Goal: Task Accomplishment & Management: Complete application form

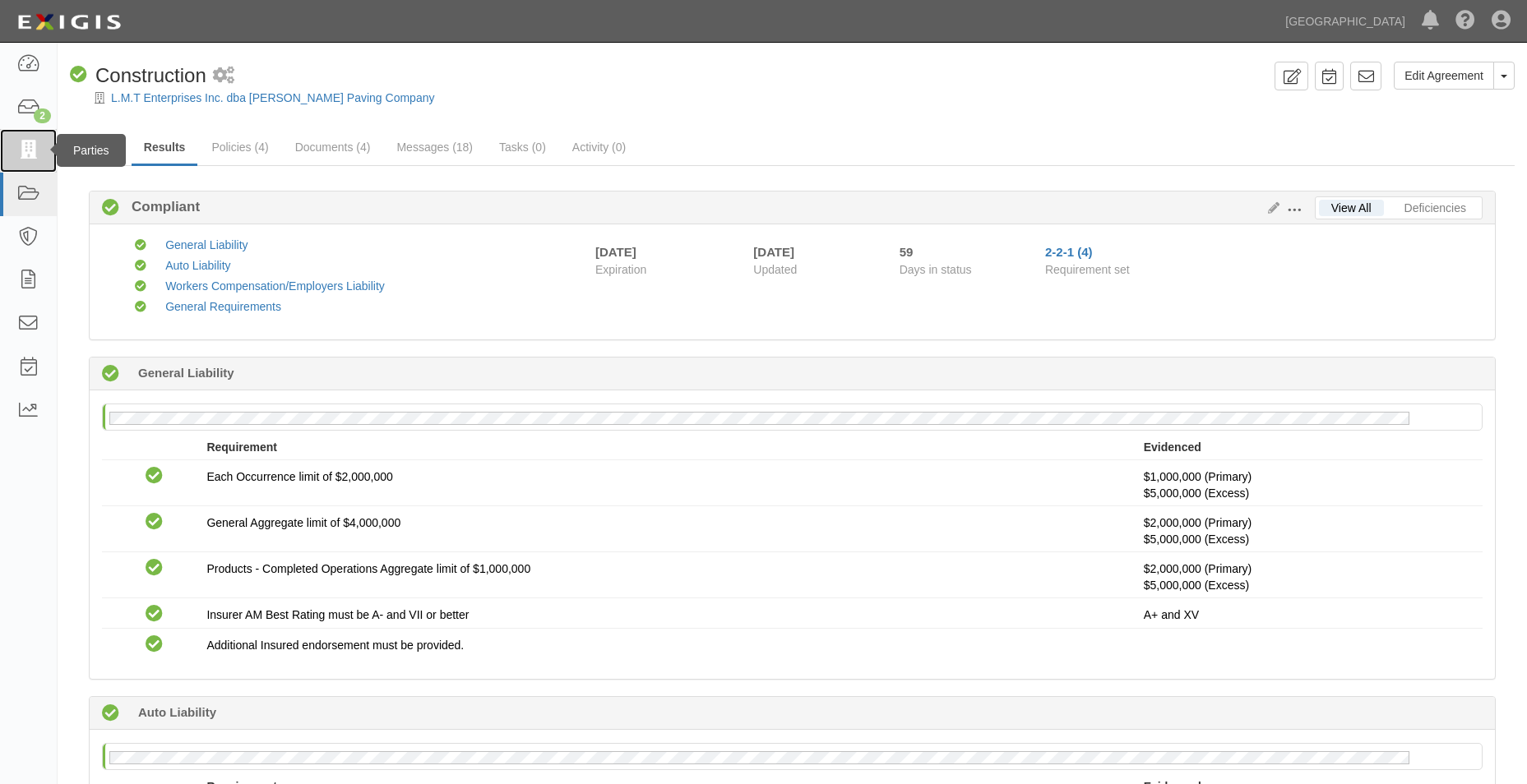
drag, startPoint x: 22, startPoint y: 152, endPoint x: 35, endPoint y: 143, distance: 15.8
click at [22, 152] on icon at bounding box center [27, 151] width 23 height 19
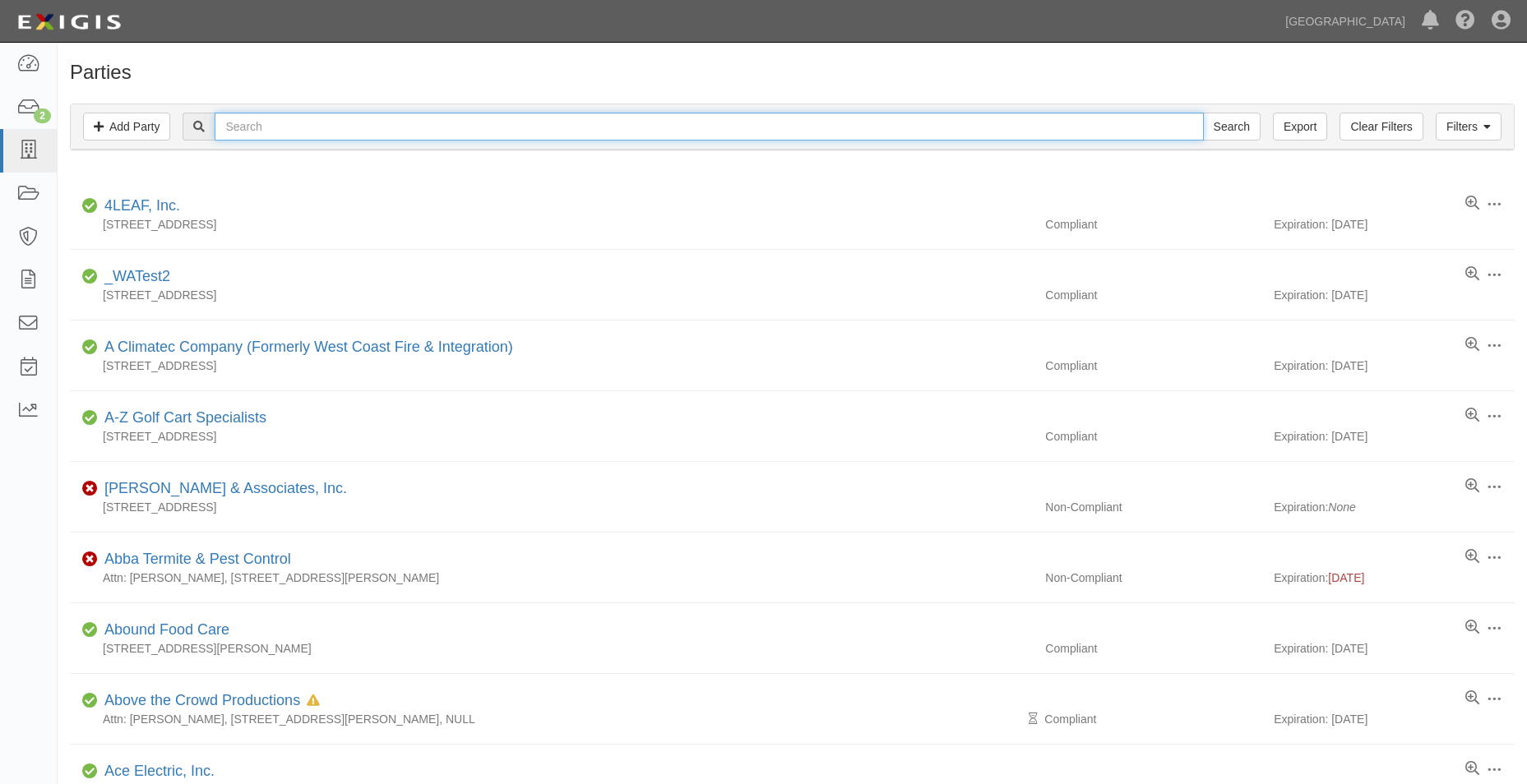
click at [238, 120] on input "text" at bounding box center [709, 126] width 989 height 28
type input "california corps"
click at [1203, 112] on input "Search" at bounding box center [1232, 126] width 58 height 28
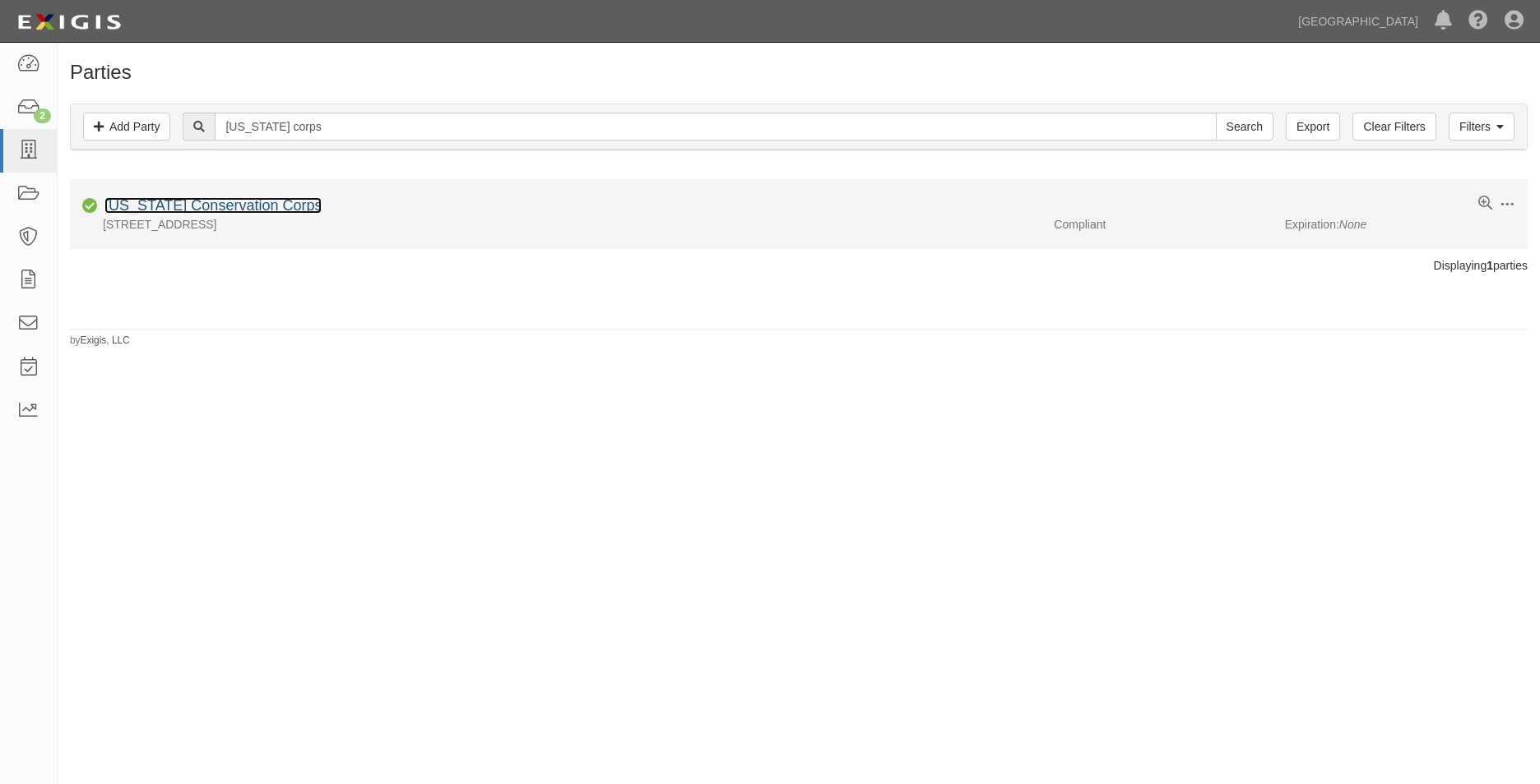
click at [221, 203] on link "California Conservation Corps" at bounding box center [213, 205] width 217 height 16
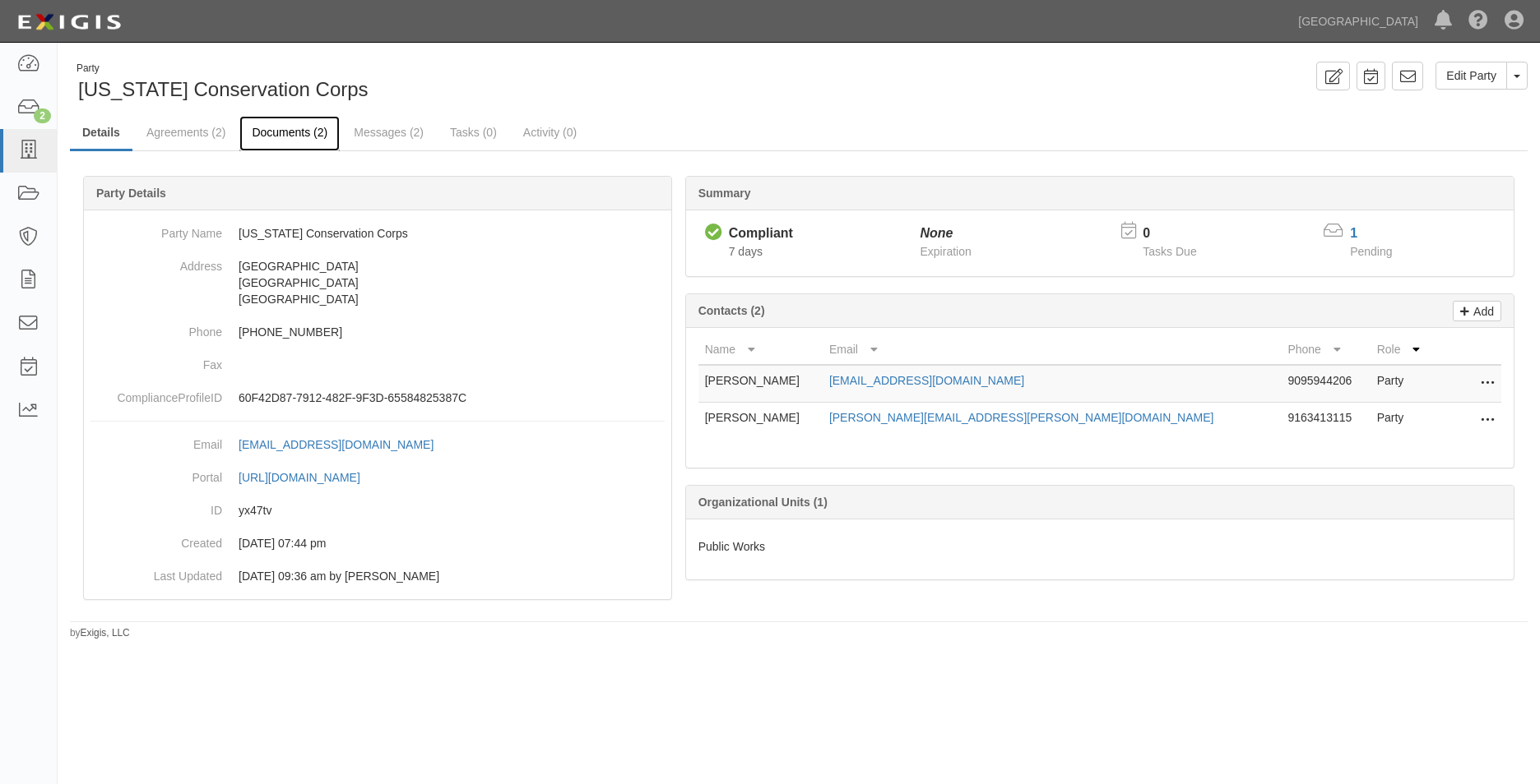
click at [290, 121] on link "Documents (2)" at bounding box center [290, 134] width 101 height 36
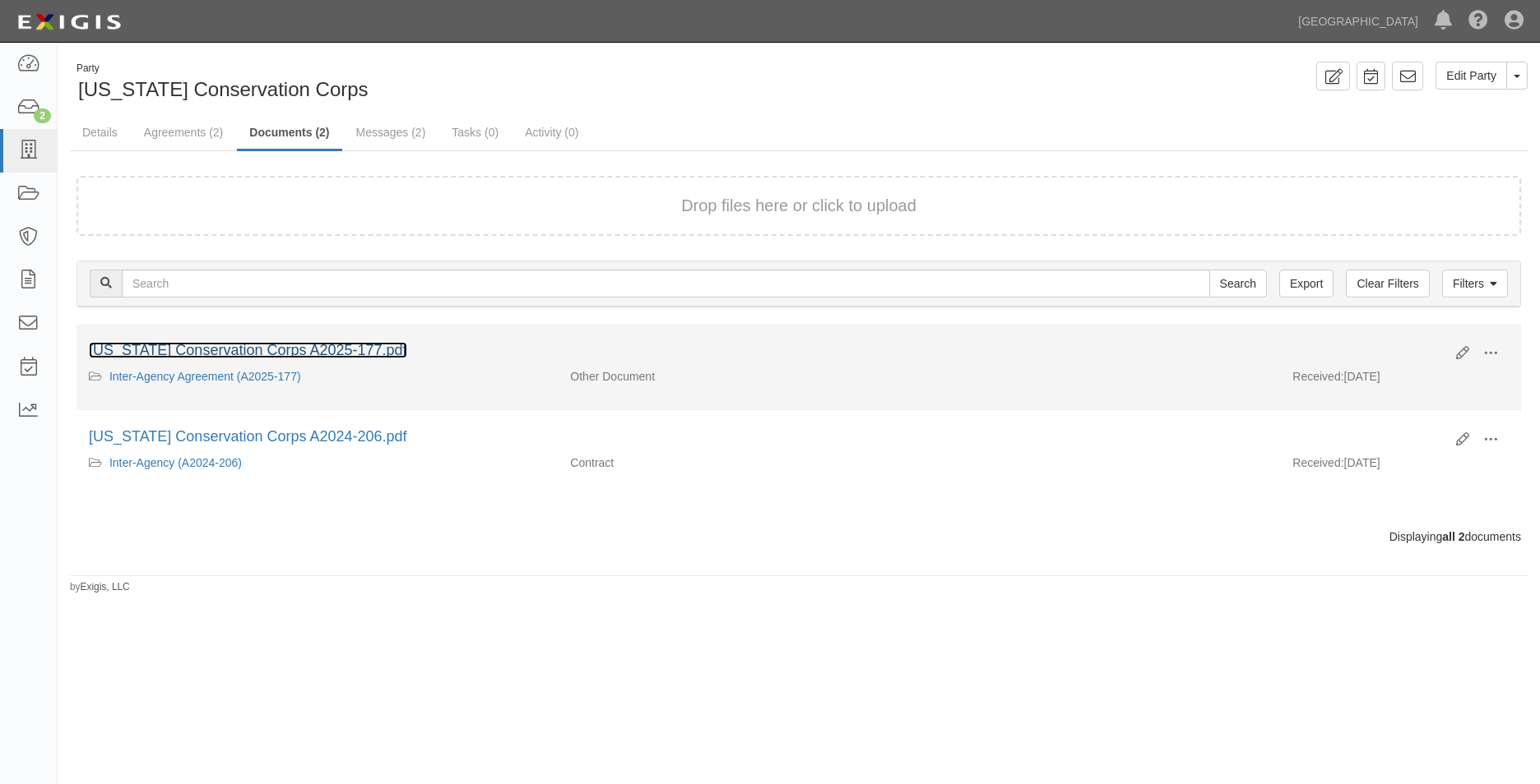
click at [325, 353] on link "[US_STATE] Conservation Corps A2025-177.pdf" at bounding box center [248, 350] width 319 height 16
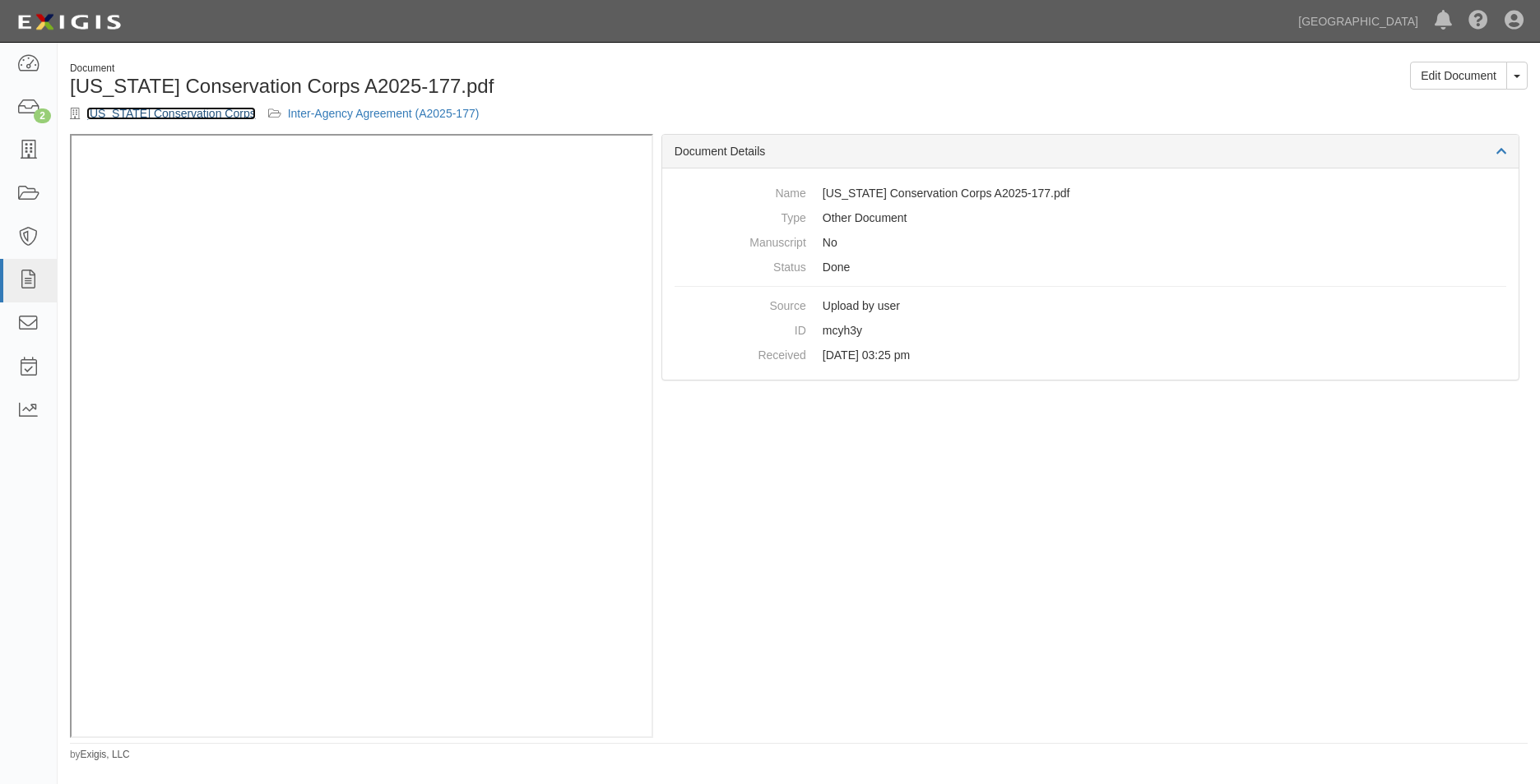
click at [183, 116] on link "[US_STATE] Conservation Corps" at bounding box center [170, 113] width 170 height 13
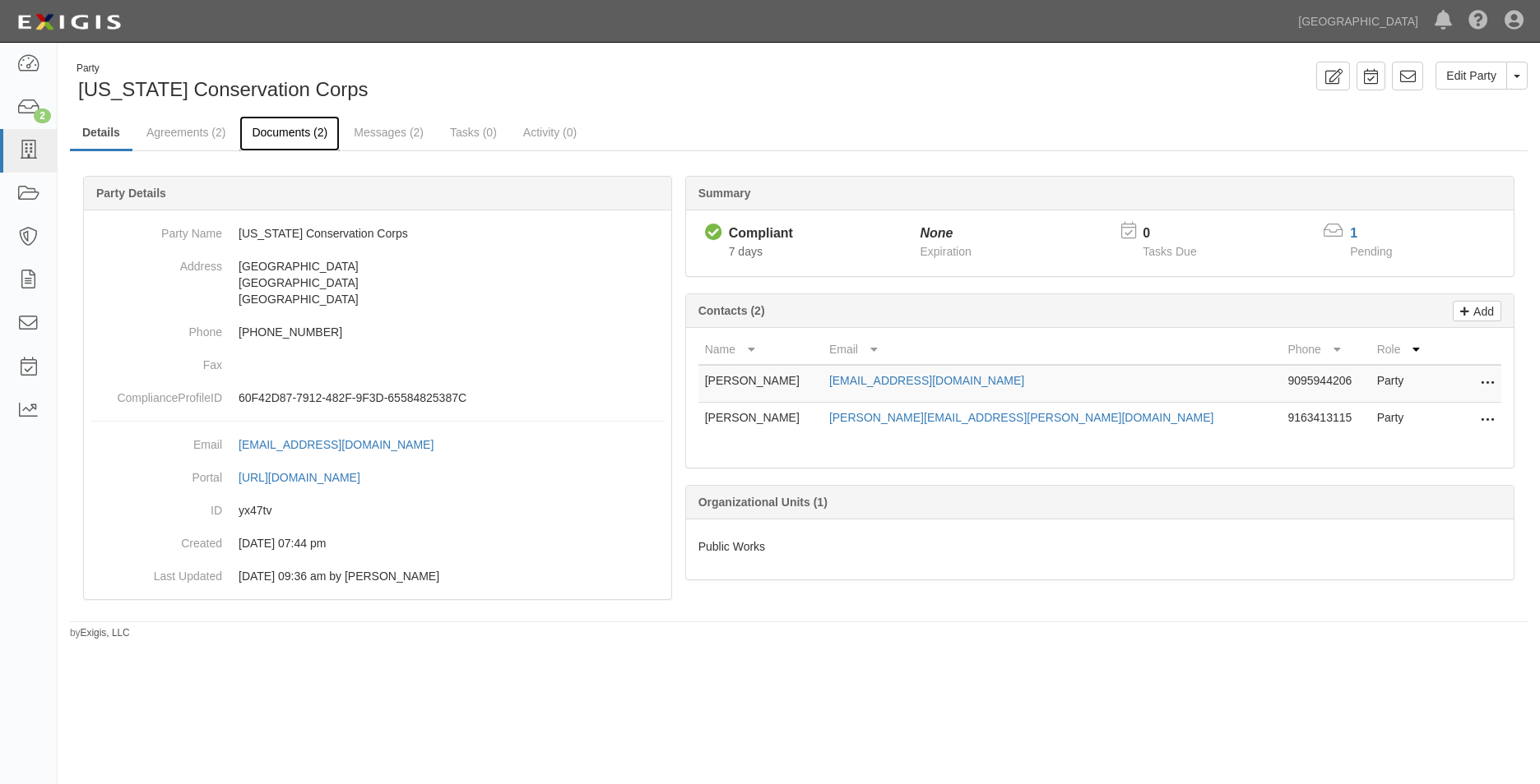
click at [254, 123] on link "Documents (2)" at bounding box center [290, 134] width 101 height 36
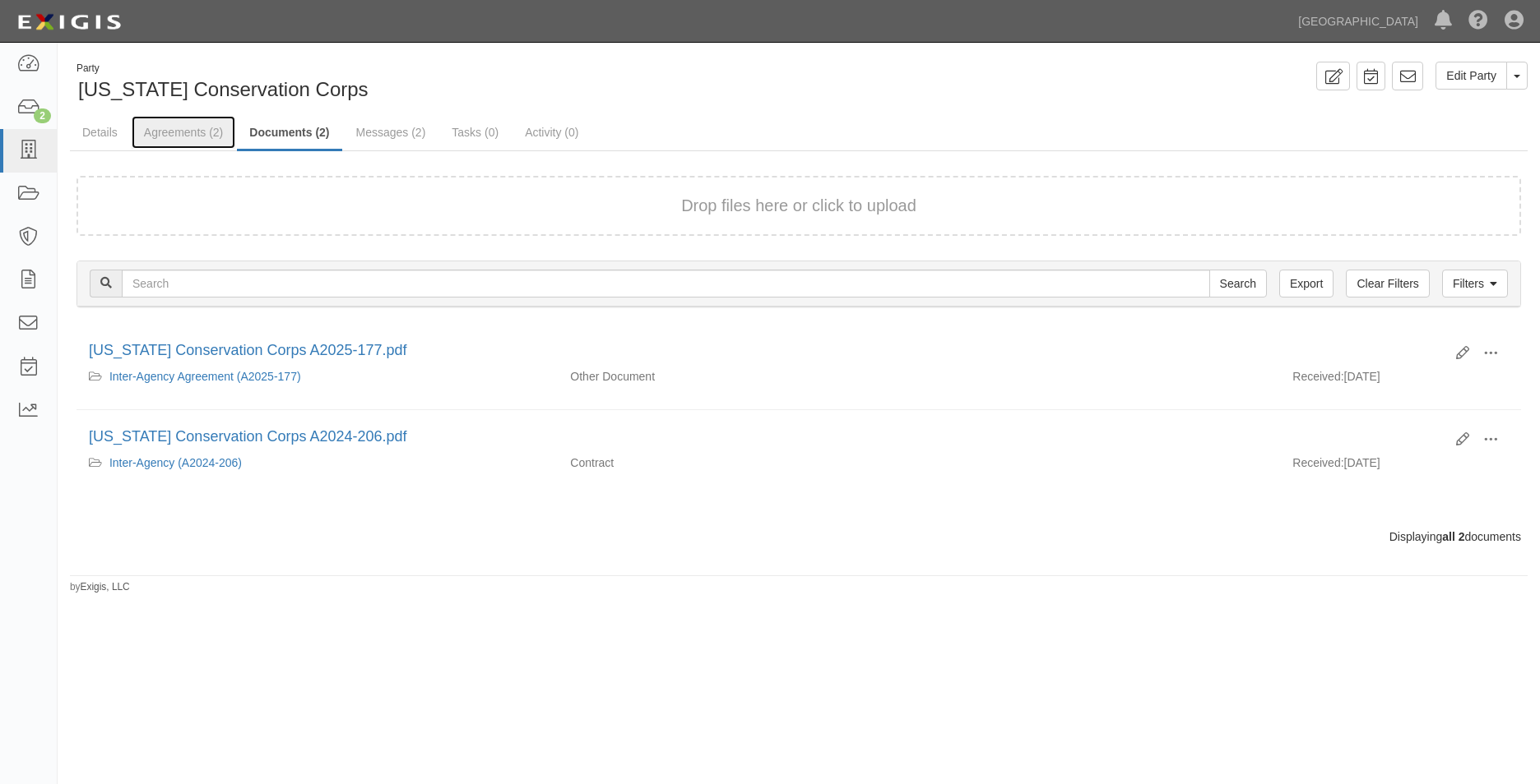
click at [202, 134] on link "Agreements (2)" at bounding box center [183, 132] width 104 height 33
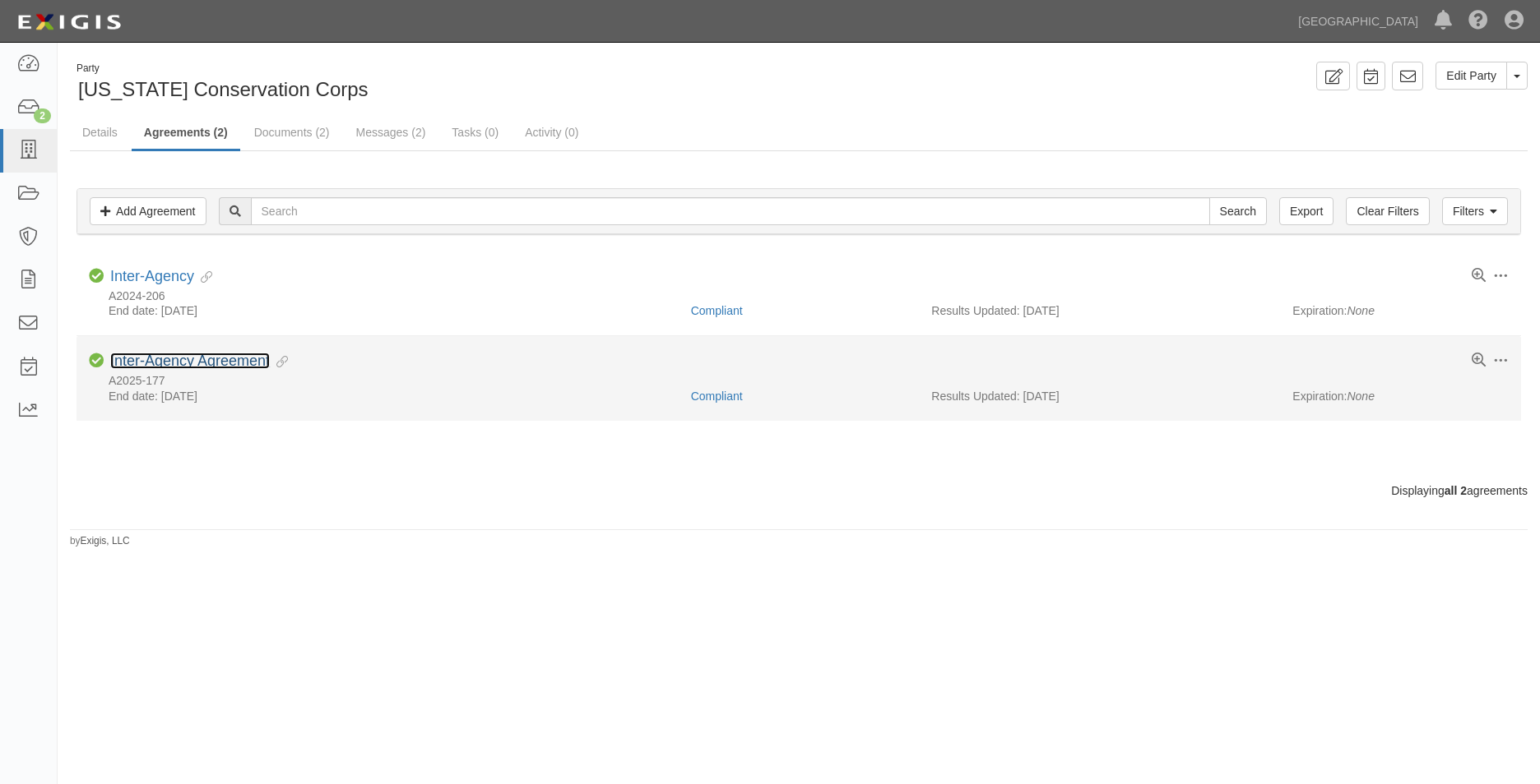
click at [184, 356] on link "Inter-Agency Agreement" at bounding box center [189, 360] width 159 height 16
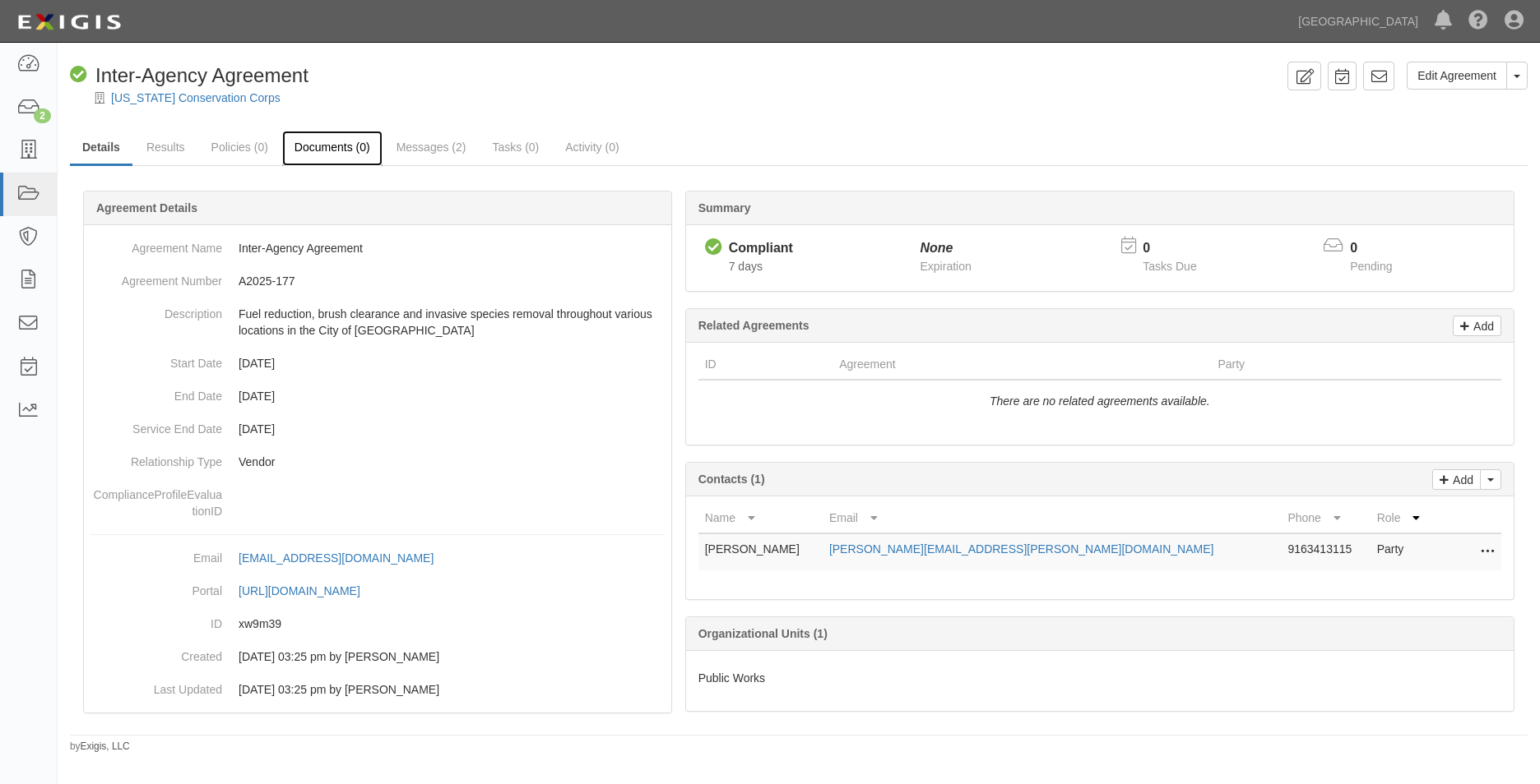
click at [354, 142] on link "Documents (0)" at bounding box center [332, 149] width 101 height 36
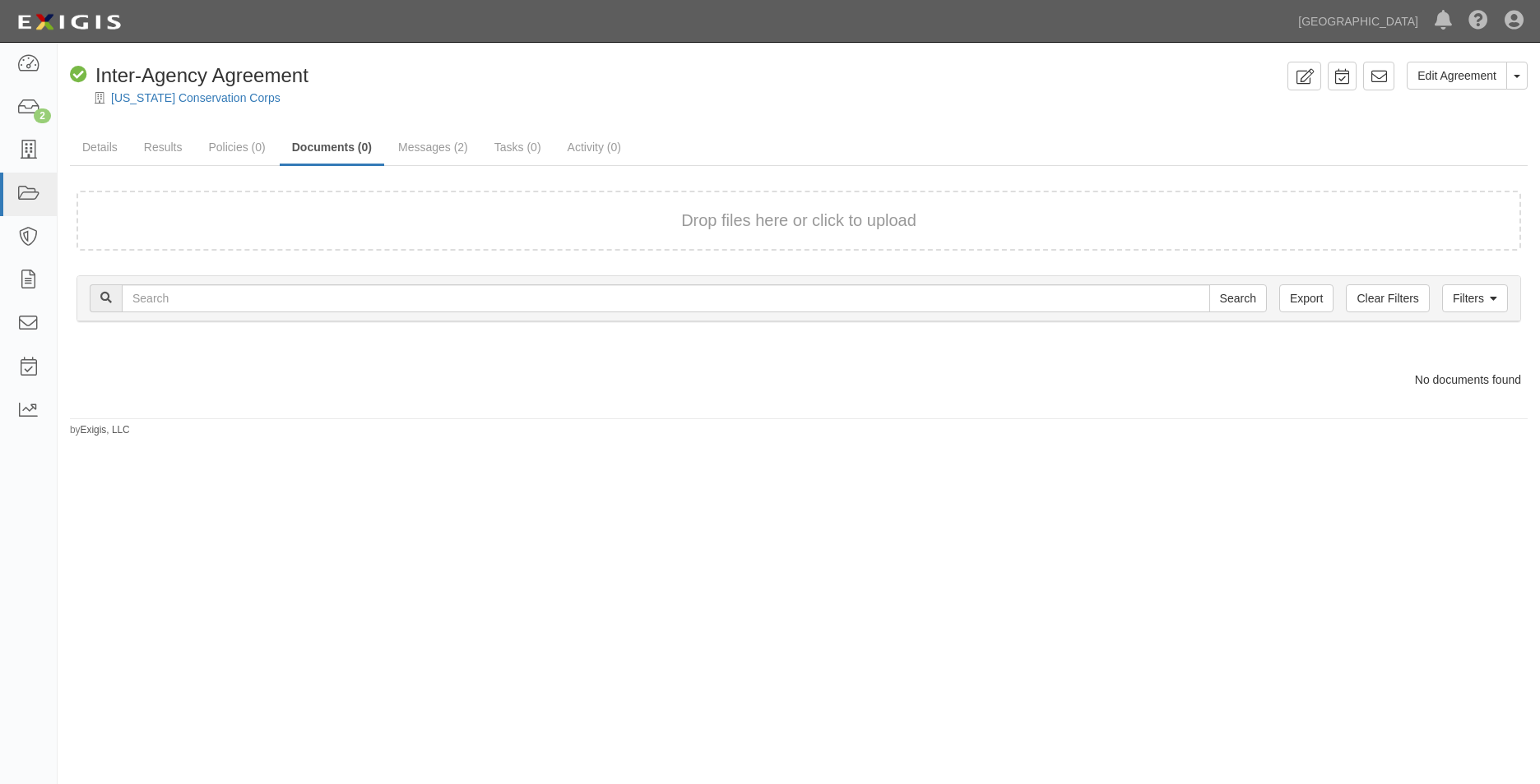
click at [406, 208] on form "Drop files here or click to upload" at bounding box center [799, 220] width 1445 height 60
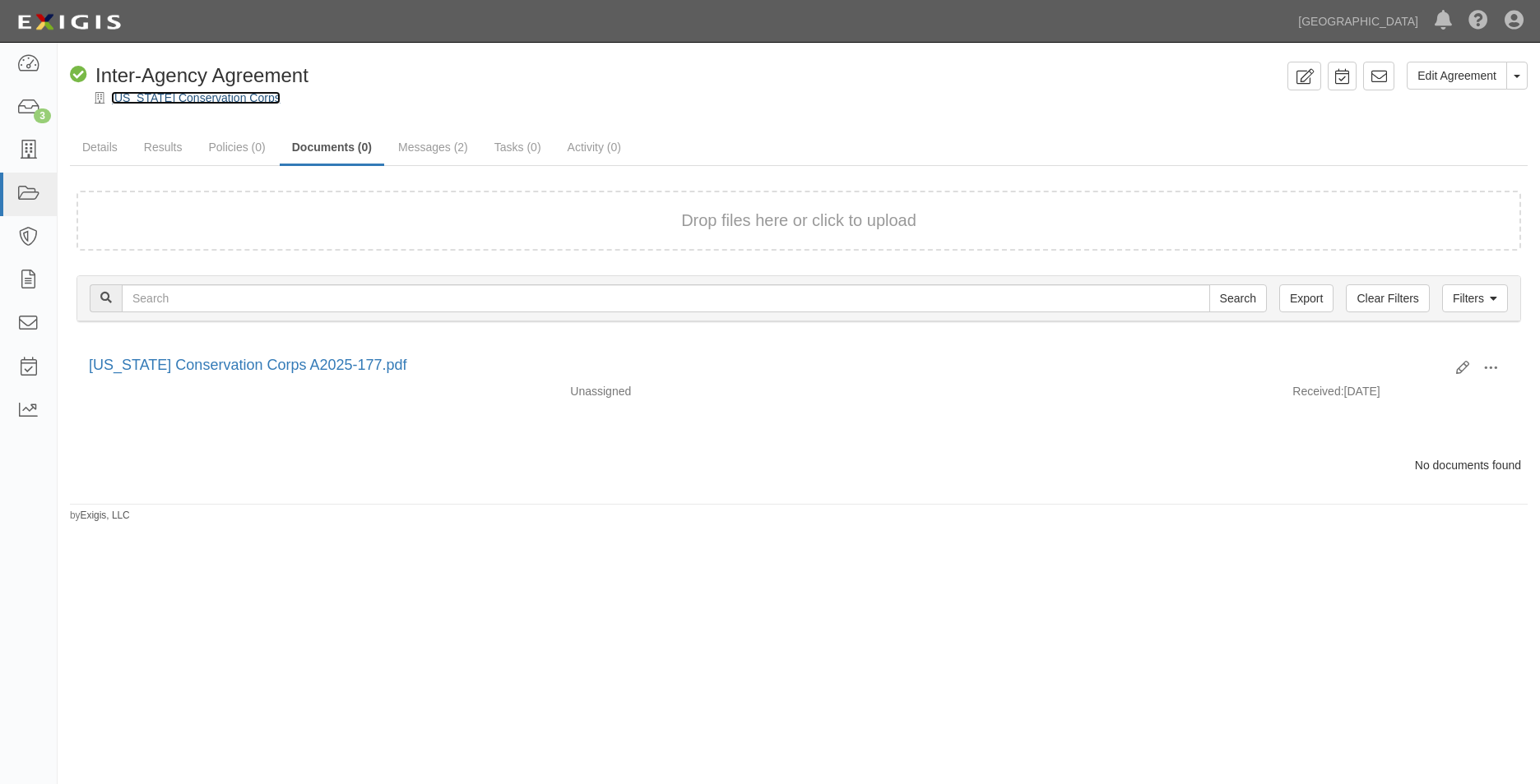
click at [210, 103] on link "California Conservation Corps" at bounding box center [195, 97] width 170 height 13
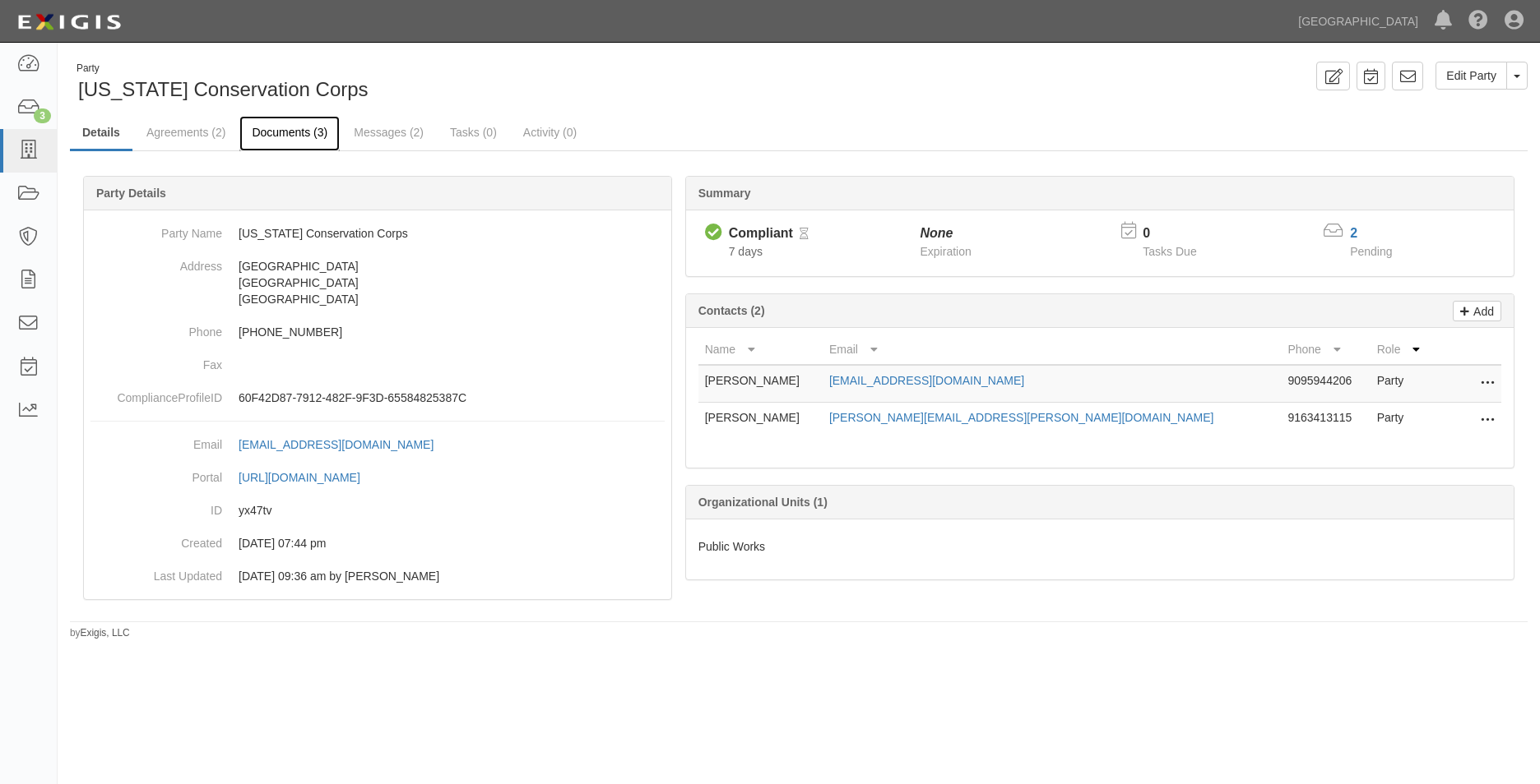
click at [300, 144] on link "Documents (3)" at bounding box center [290, 134] width 101 height 36
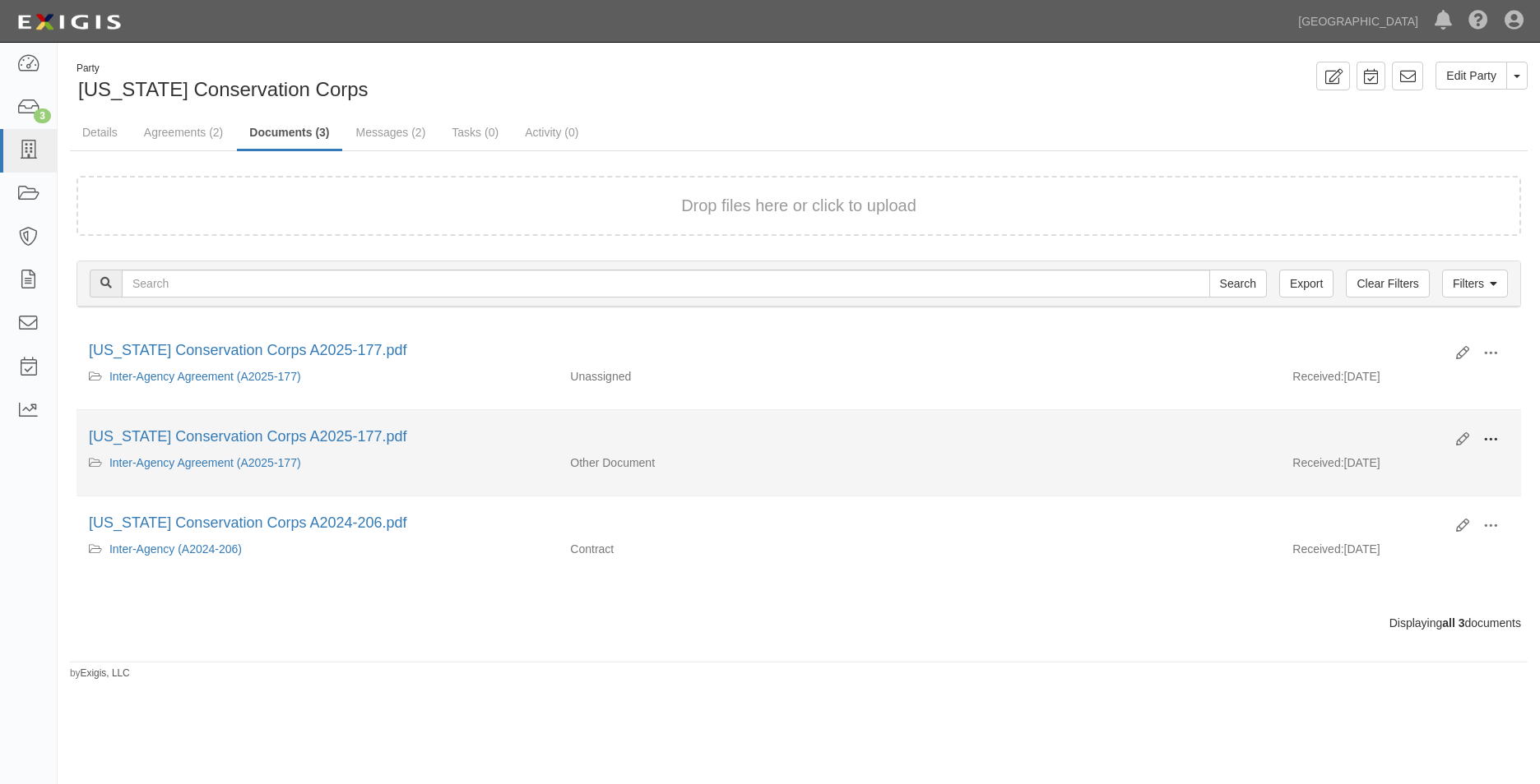
click at [1491, 438] on span at bounding box center [1490, 439] width 14 height 14
click at [1406, 521] on link "Archive" at bounding box center [1411, 524] width 130 height 30
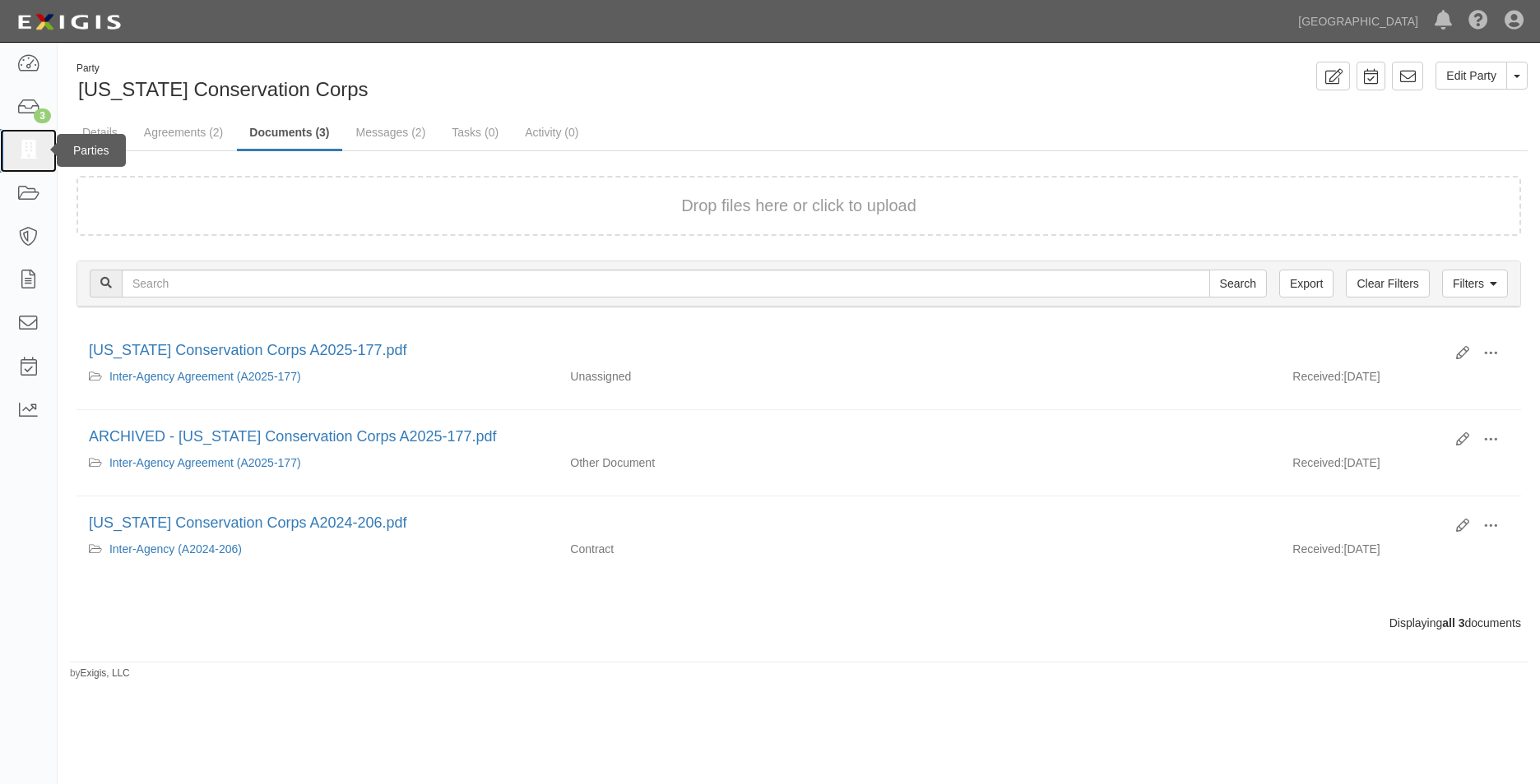
click at [37, 137] on link at bounding box center [28, 151] width 57 height 43
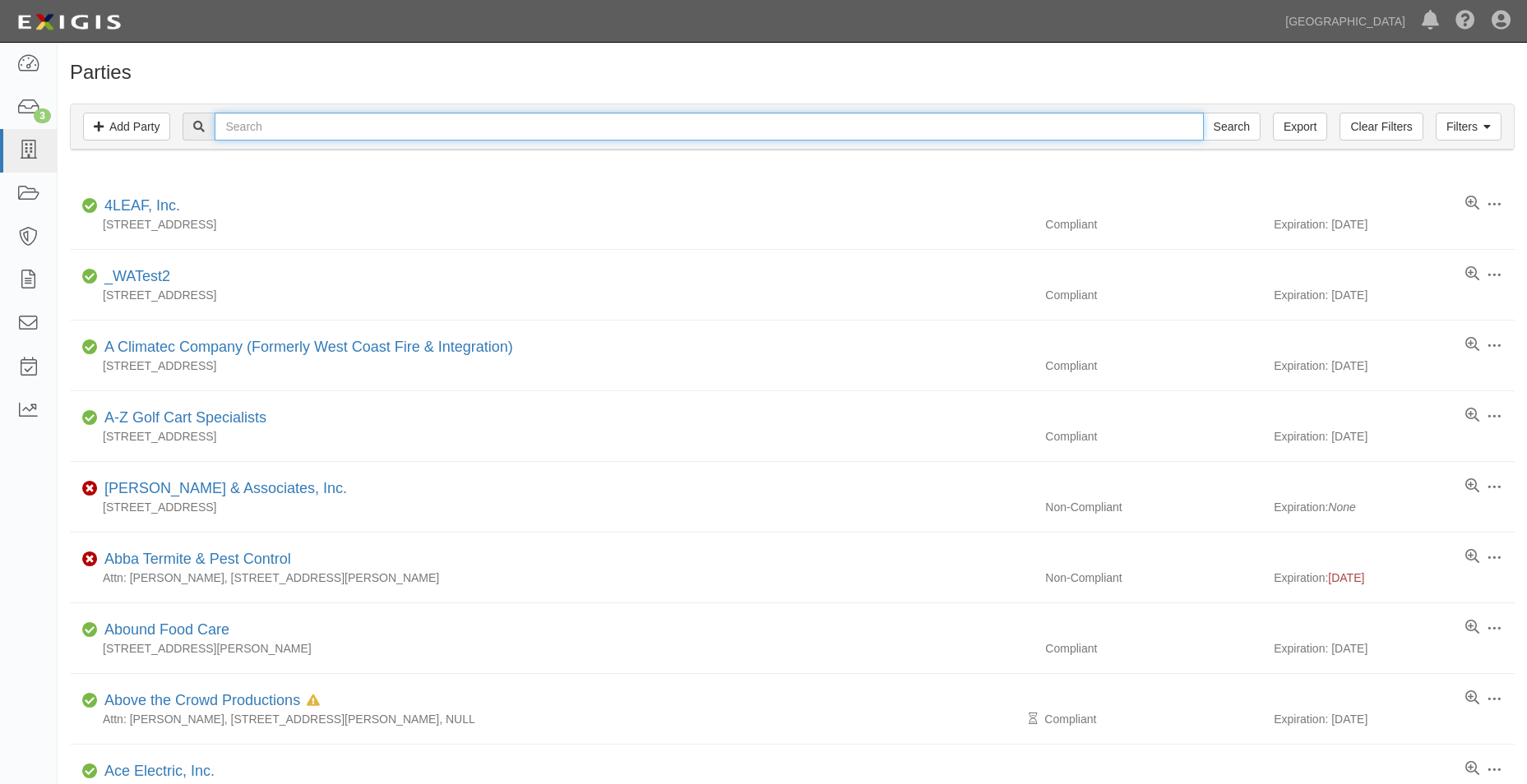
click at [509, 119] on input "text" at bounding box center [709, 126] width 989 height 28
type input "inland empire utilites agrncy"
click at [1203, 112] on input "Search" at bounding box center [1232, 126] width 58 height 28
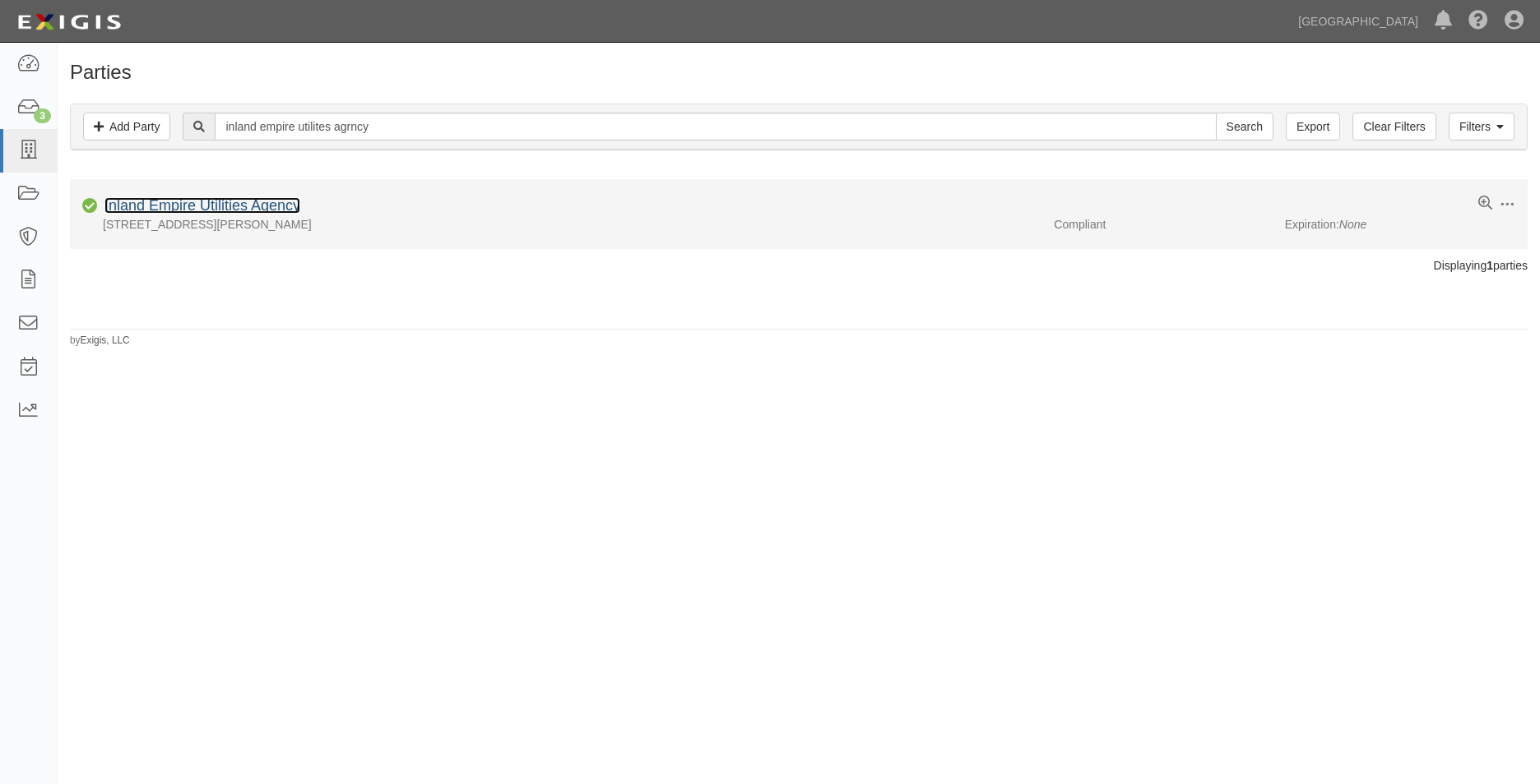
click at [230, 214] on div "Inland Empire Utilities Agency" at bounding box center [199, 206] width 203 height 21
click at [192, 204] on link "Inland Empire Utilities Agency" at bounding box center [203, 205] width 196 height 16
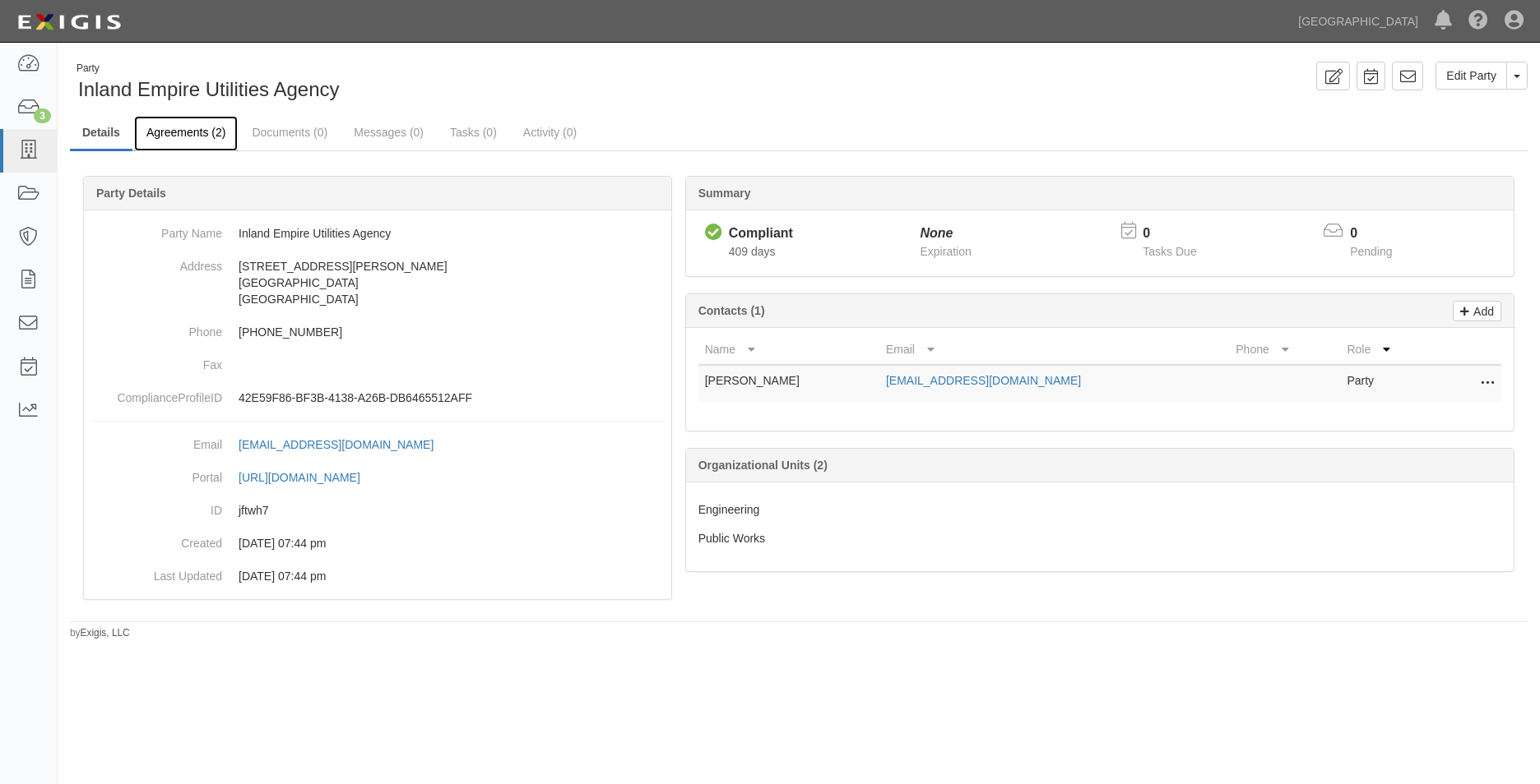
click at [204, 138] on link "Agreements (2)" at bounding box center [186, 134] width 104 height 36
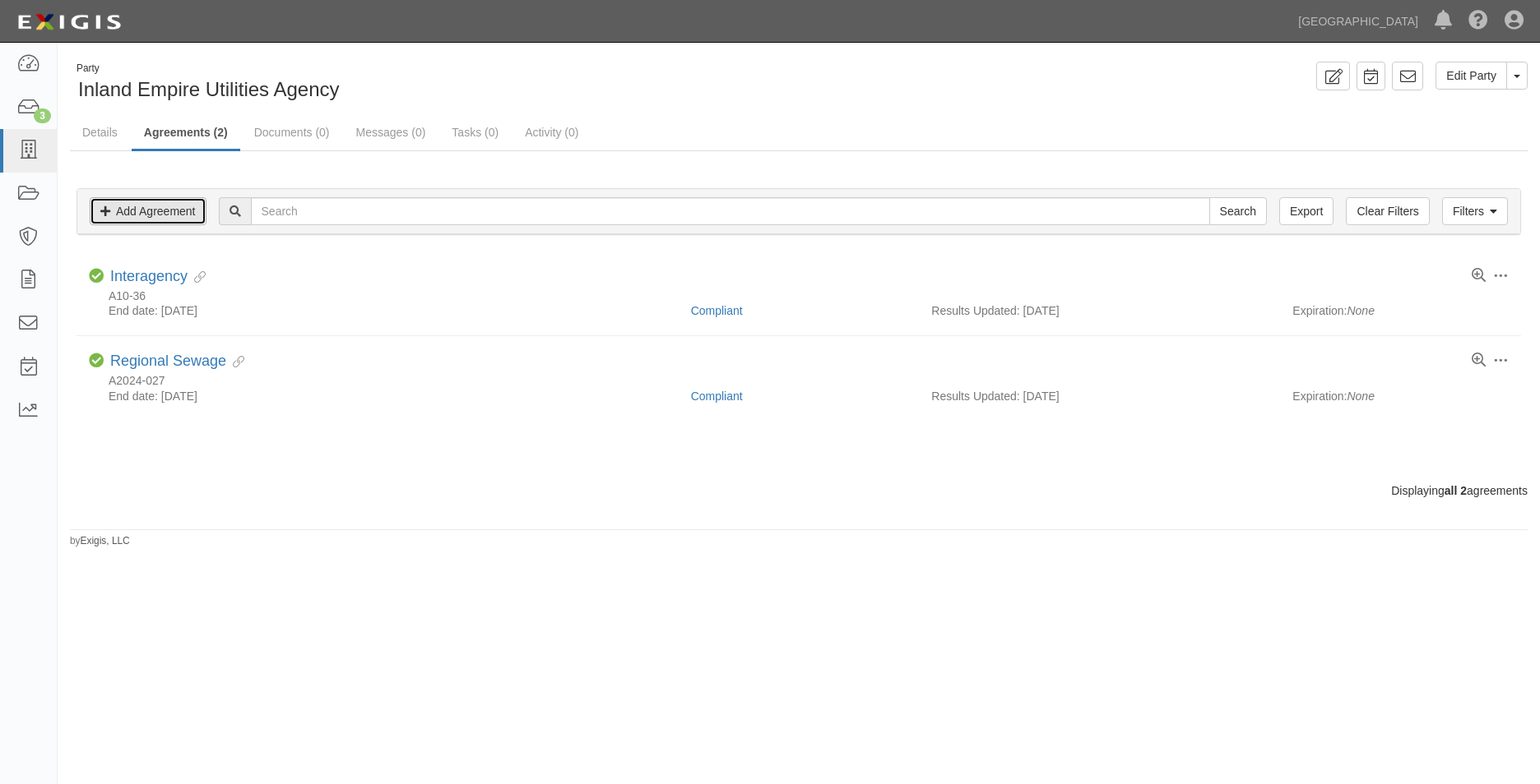
click at [175, 221] on link "Add Agreement" at bounding box center [147, 211] width 117 height 28
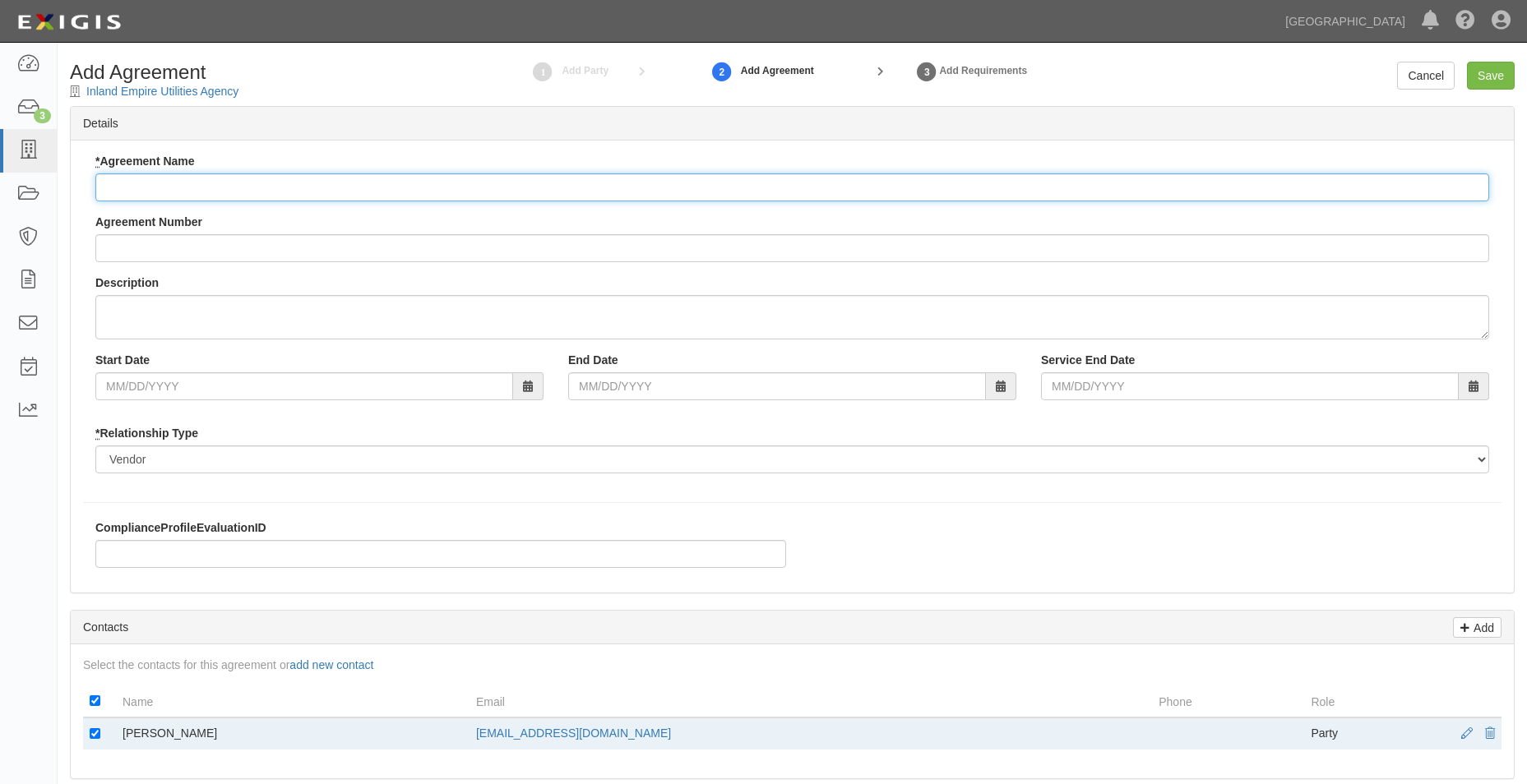
click at [215, 192] on input "* Agreement Name" at bounding box center [792, 187] width 1394 height 28
type input "Interagency"
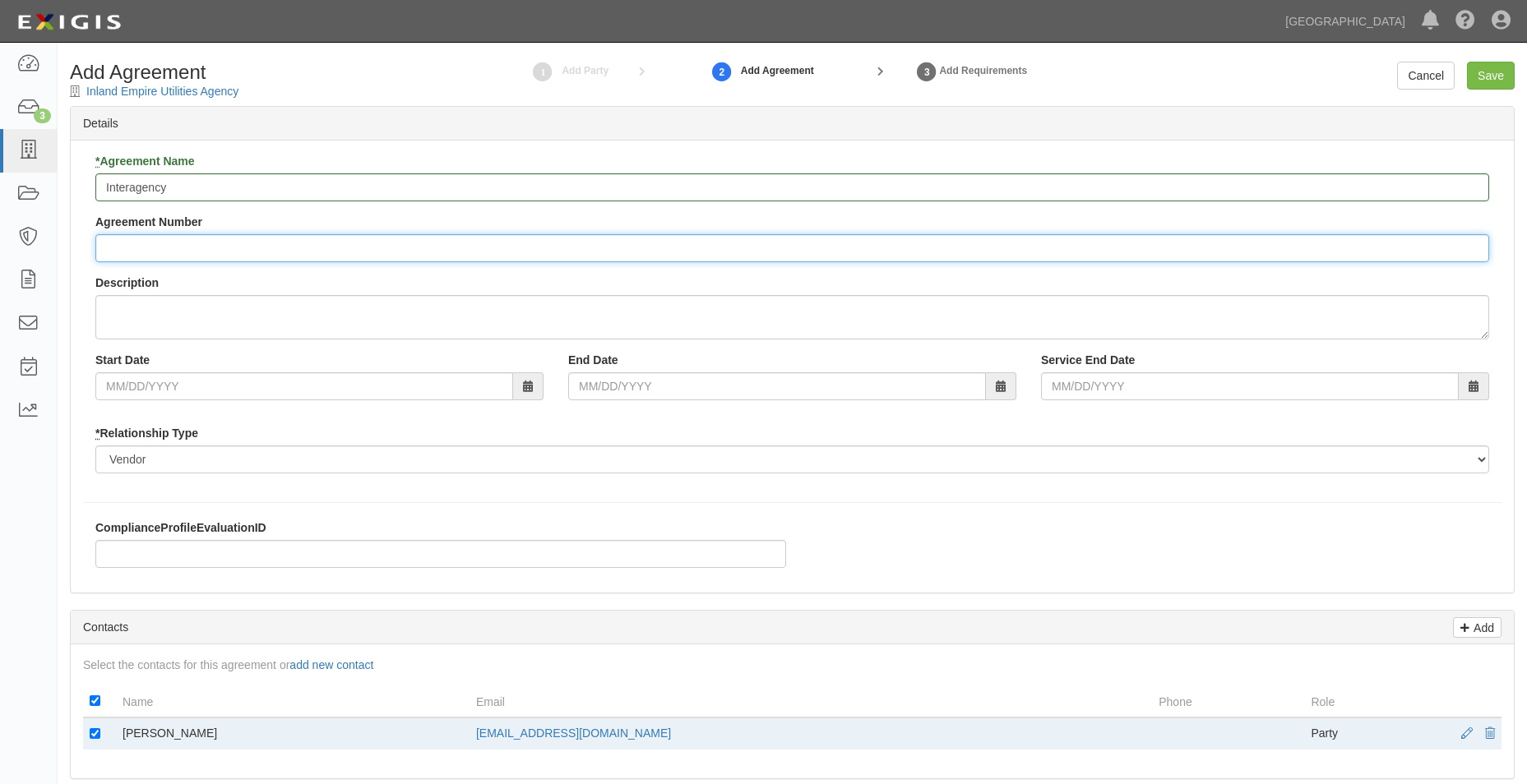
type input "a"
type input "A2025-174"
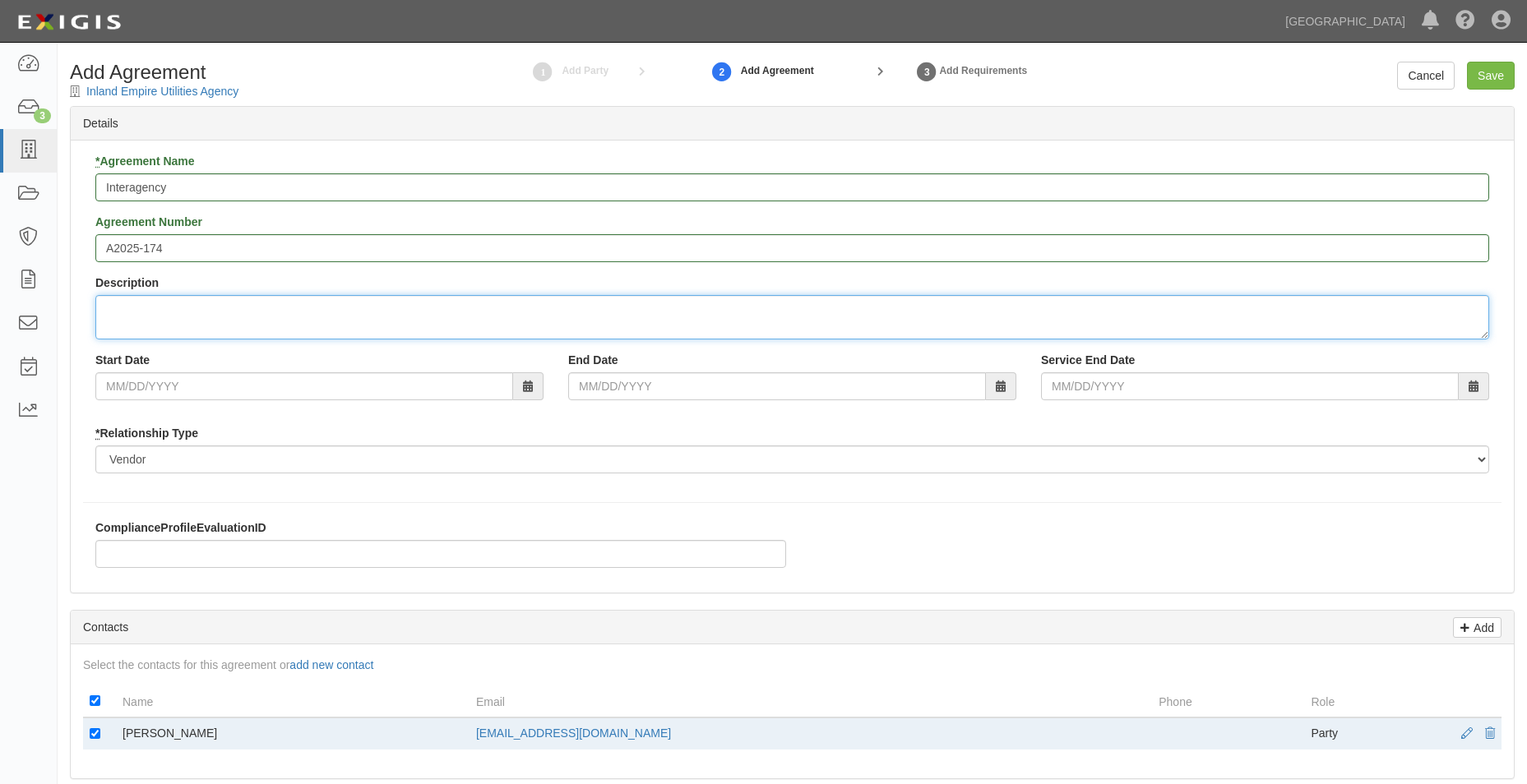
type textarea "b"
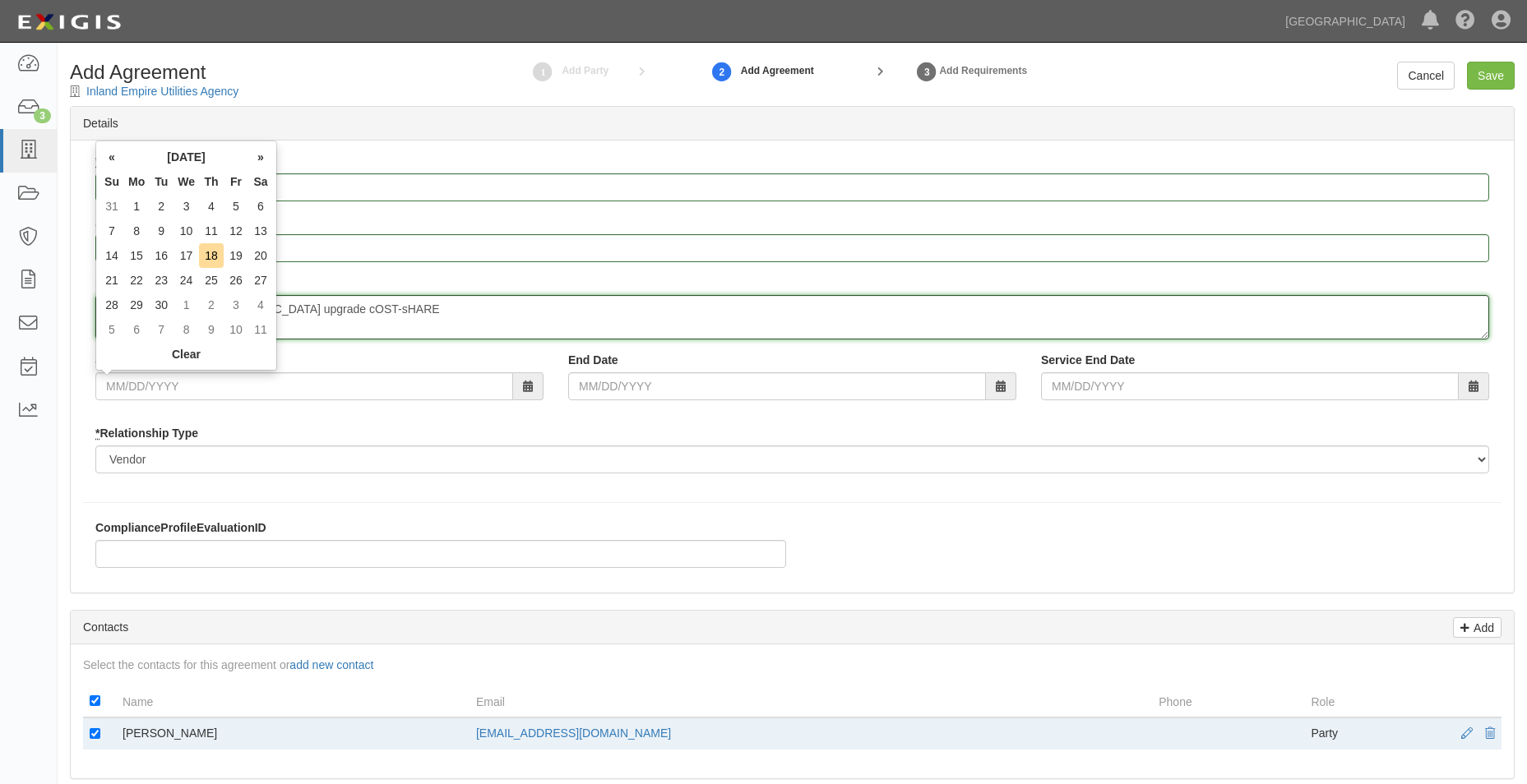
click at [467, 323] on textarea "Butterfield Ranch Lift Station upgrade cOST-sHARE" at bounding box center [792, 318] width 1394 height 44
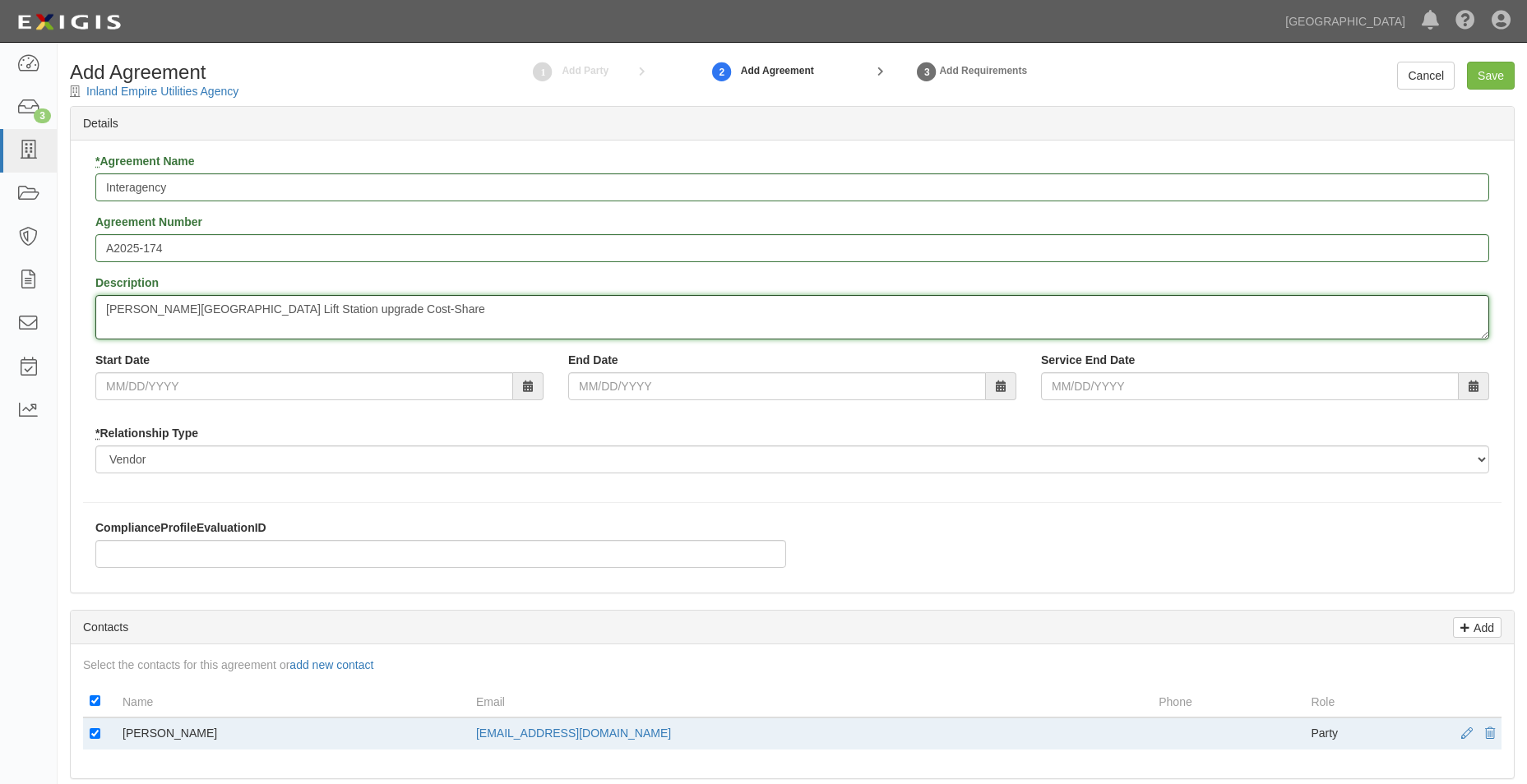
type textarea "Butterfield Ranch Lift Station upgrade Cost-Share"
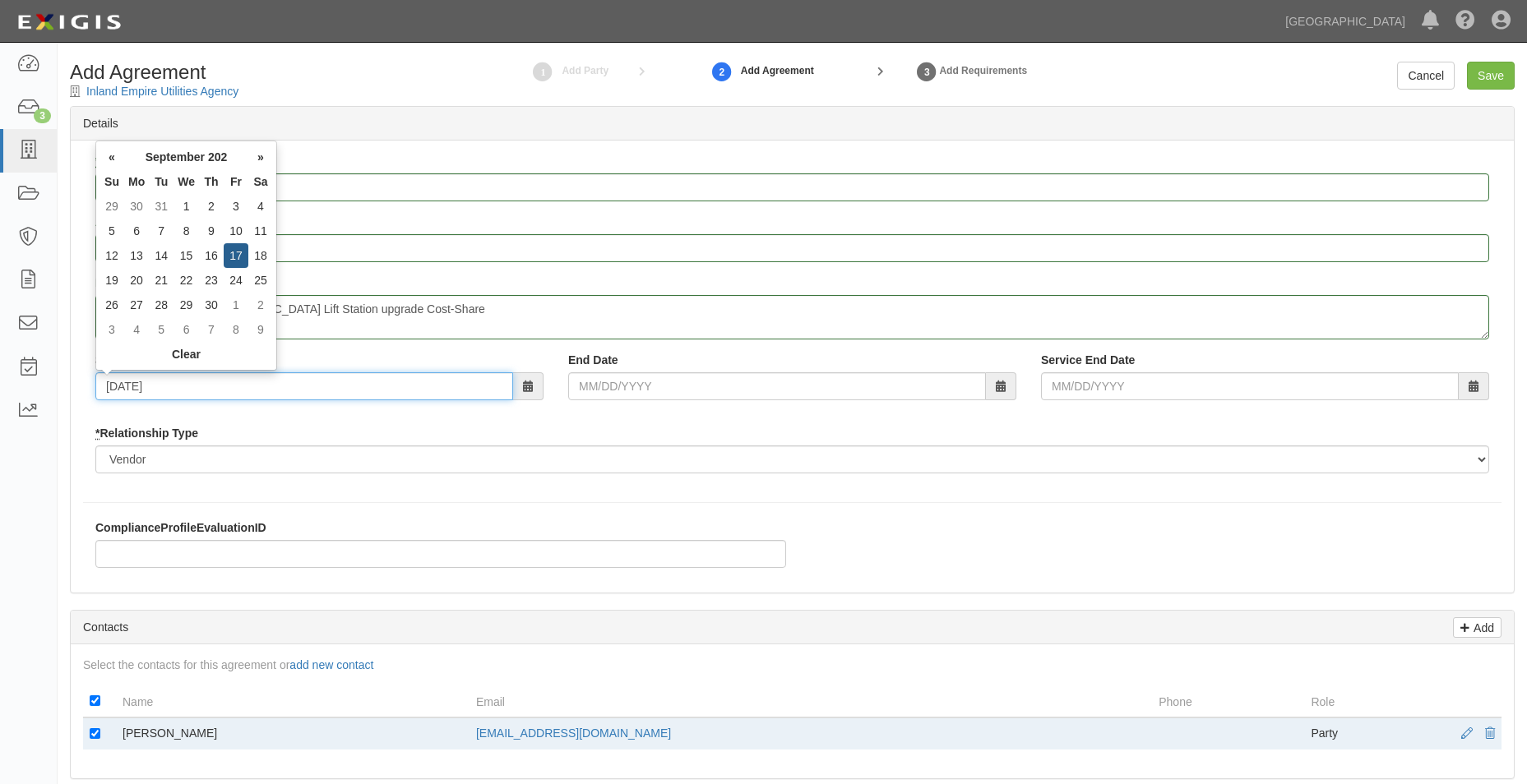
type input "09/17/2025"
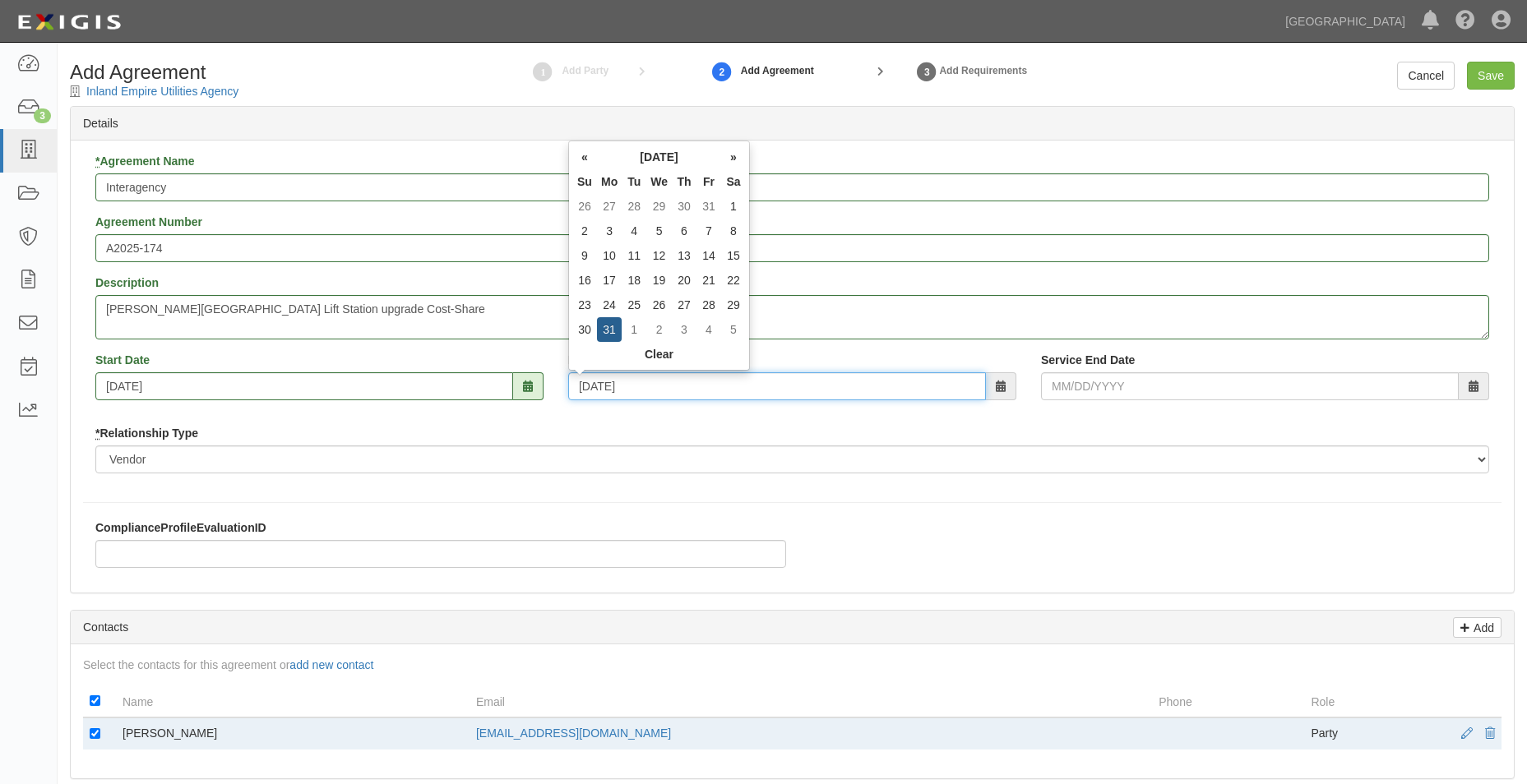
type input "01/31/2028"
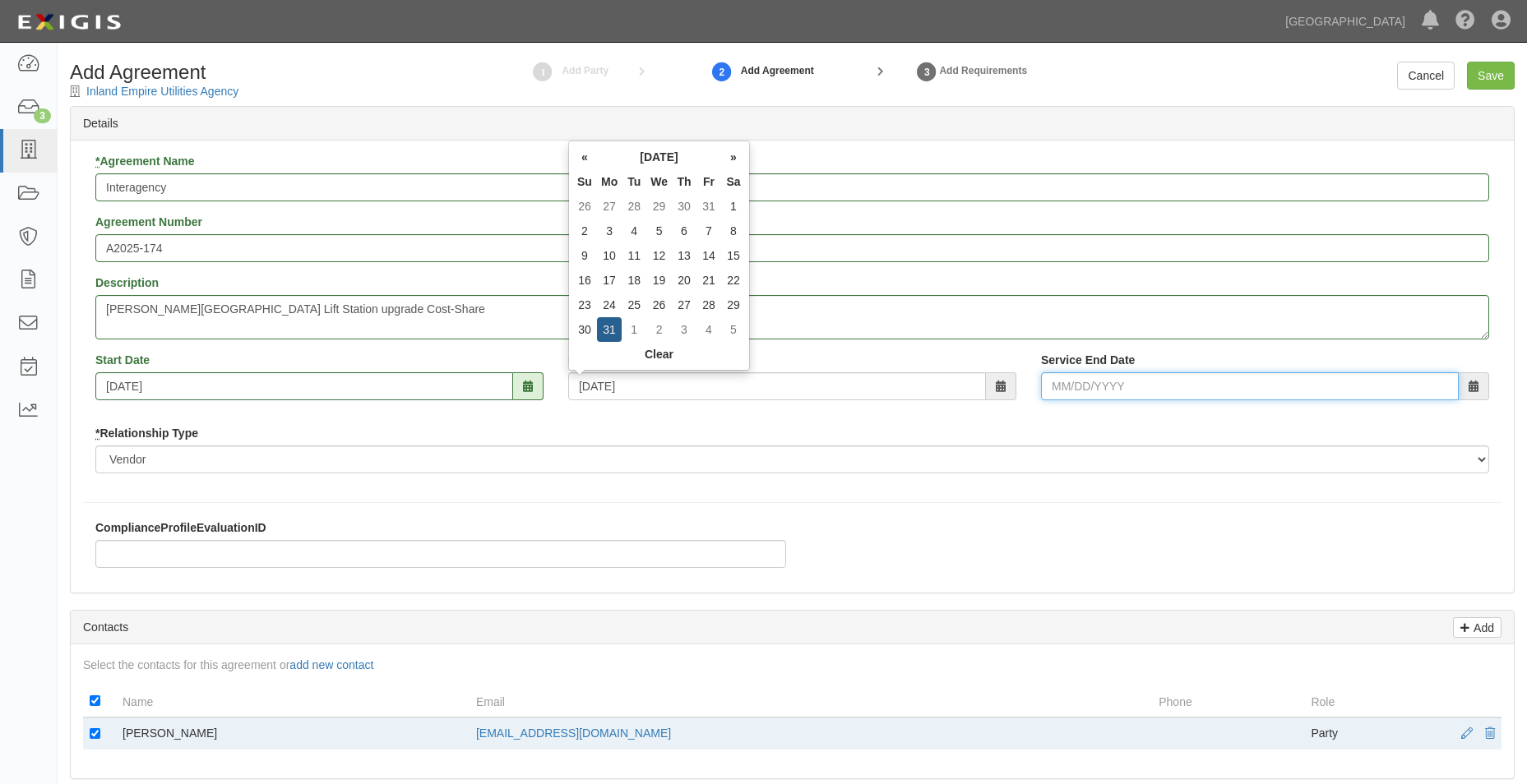
type input "01/31/2028"
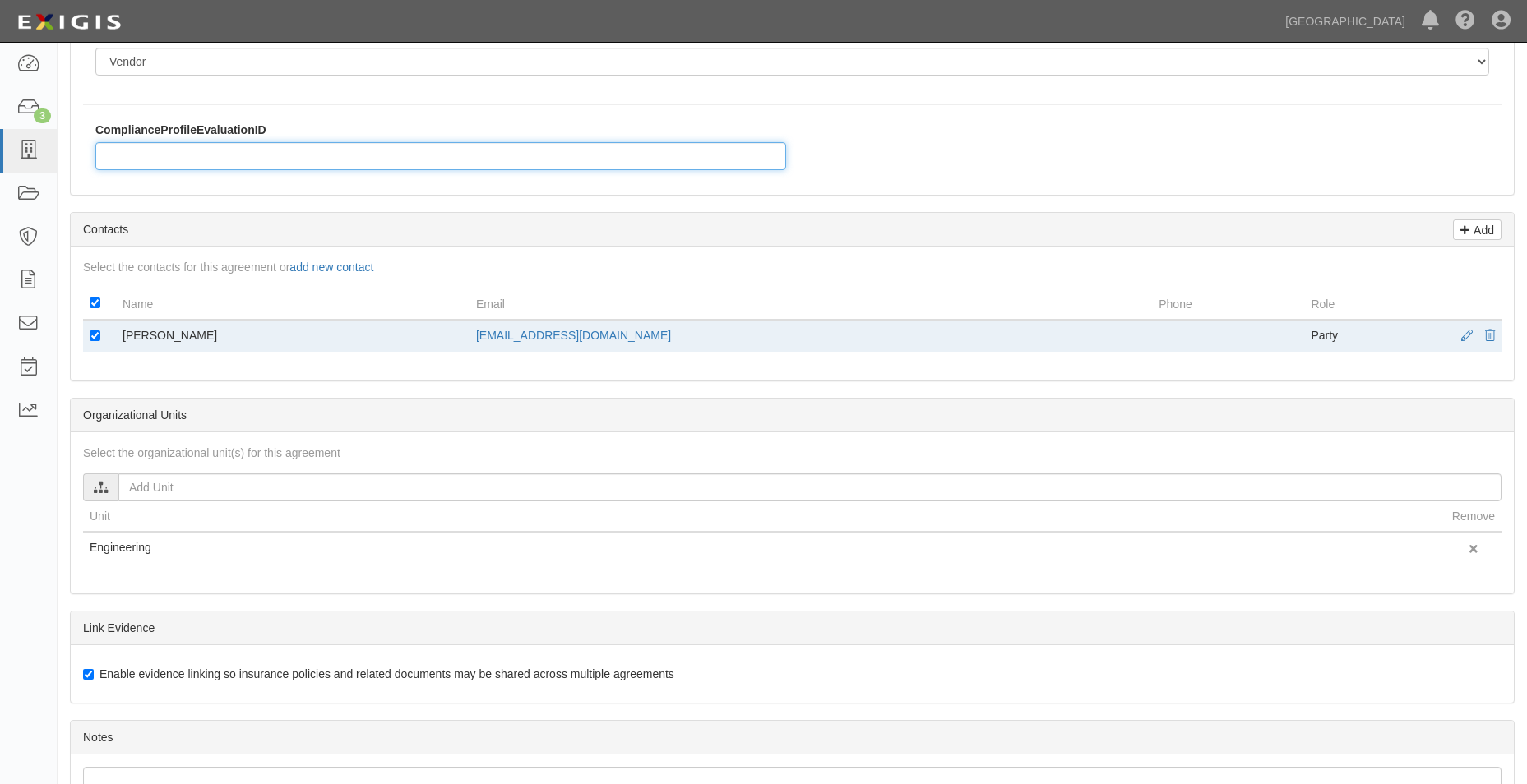
scroll to position [411, 0]
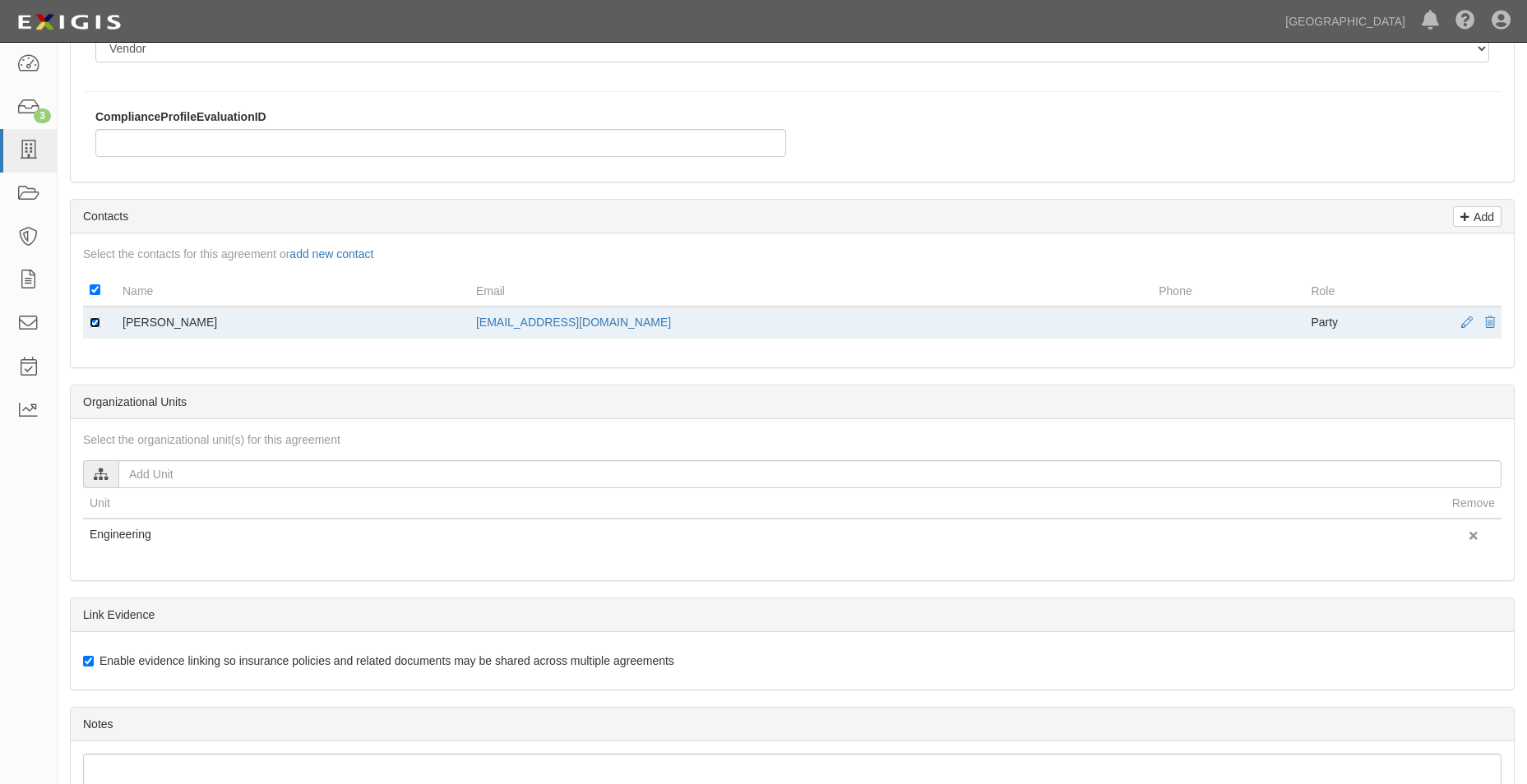
drag, startPoint x: 89, startPoint y: 319, endPoint x: 157, endPoint y: 322, distance: 68.1
click at [94, 320] on input "checkbox" at bounding box center [95, 323] width 11 height 11
checkbox input "false"
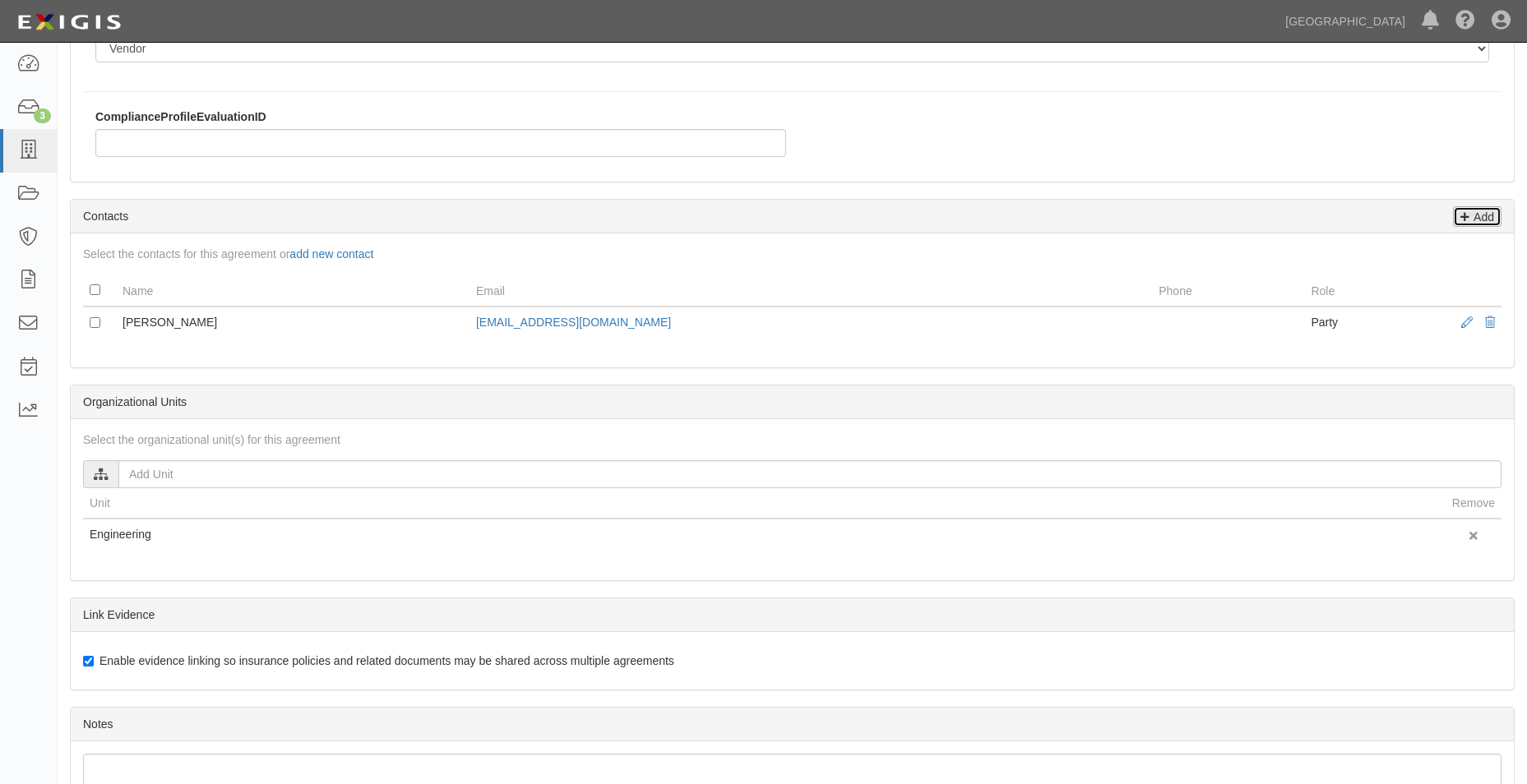
click at [1478, 213] on p "Add" at bounding box center [1481, 216] width 25 height 19
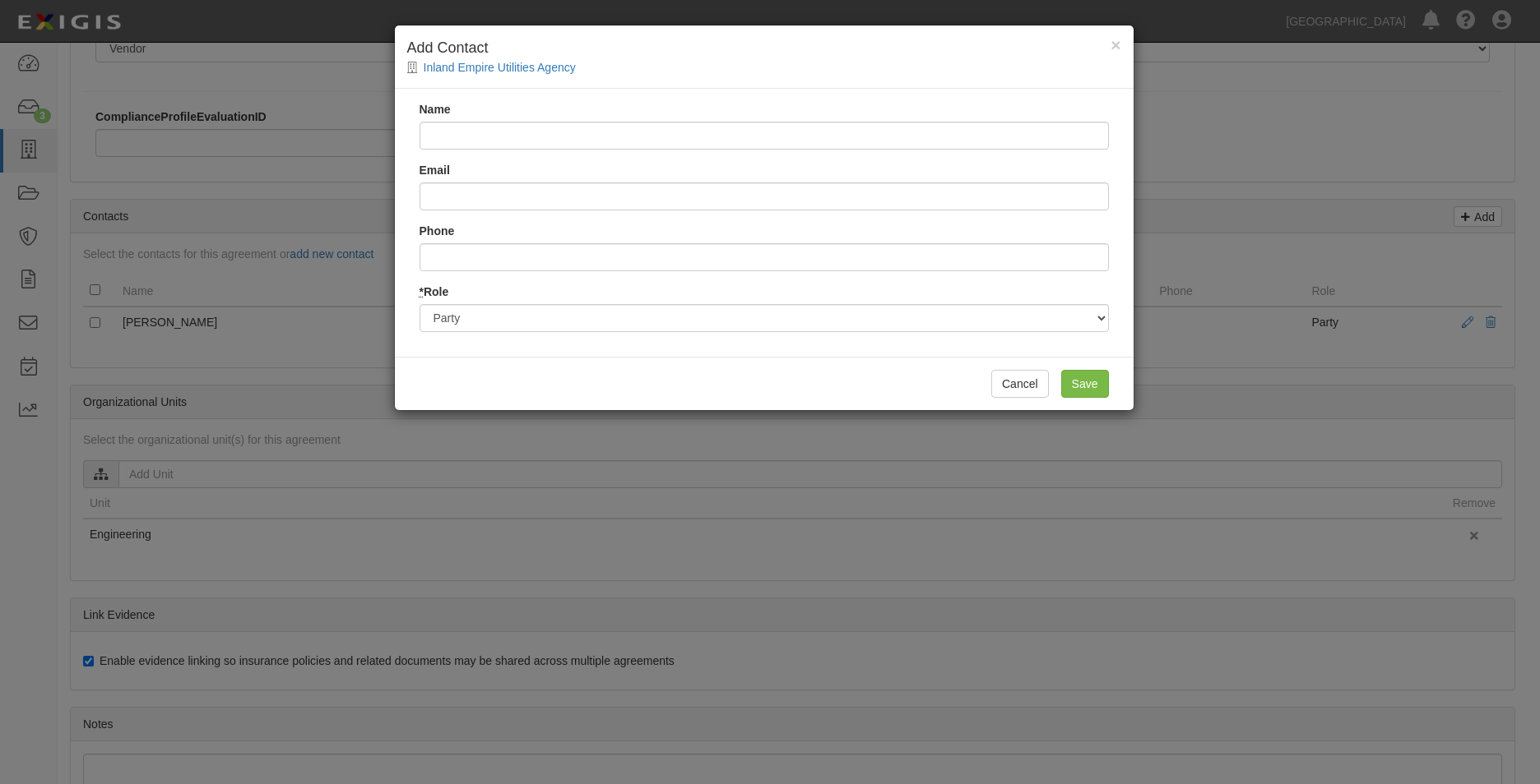
type input "v"
type input "Victoria Salazar"
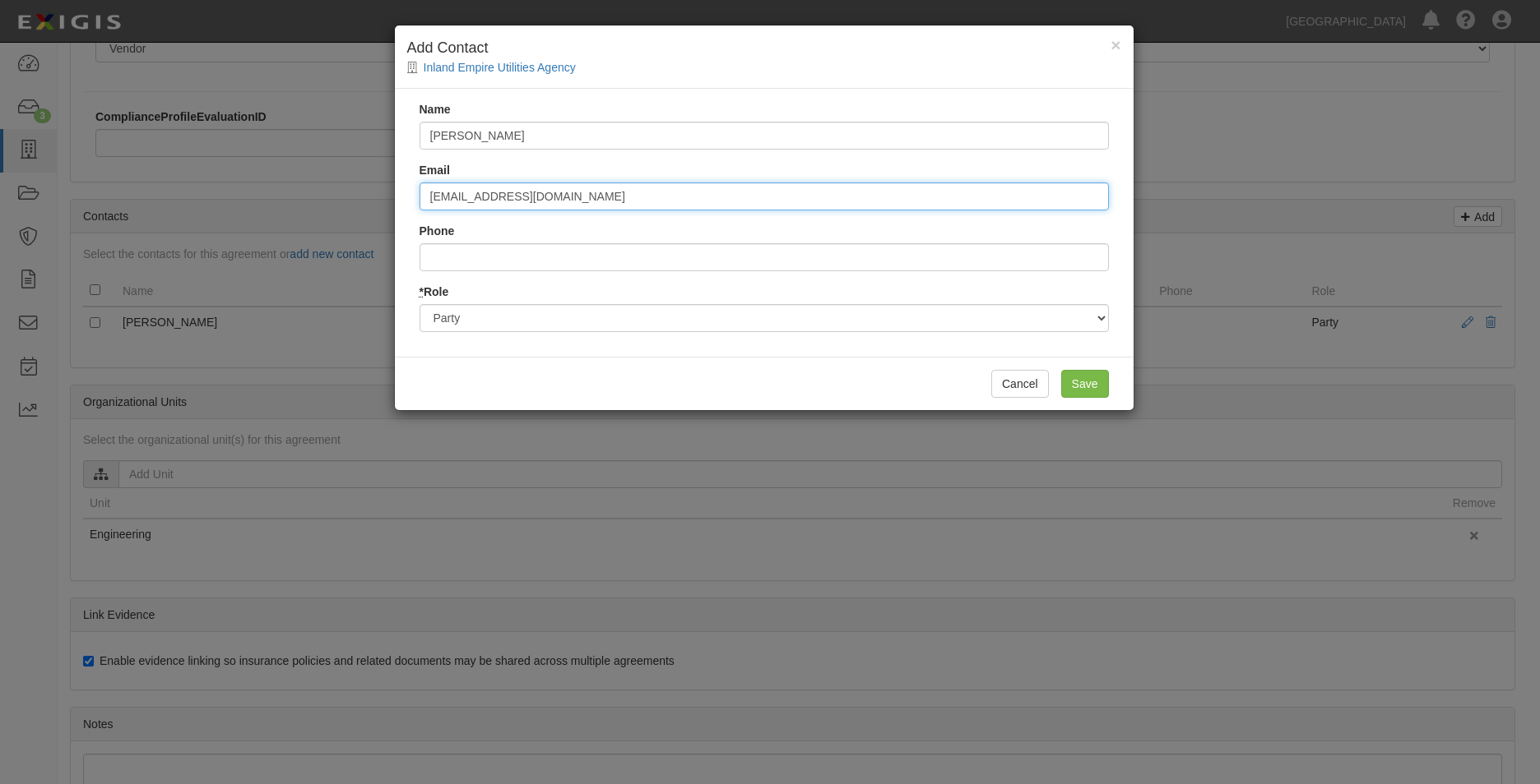
type input "vsalazar@ieua.org"
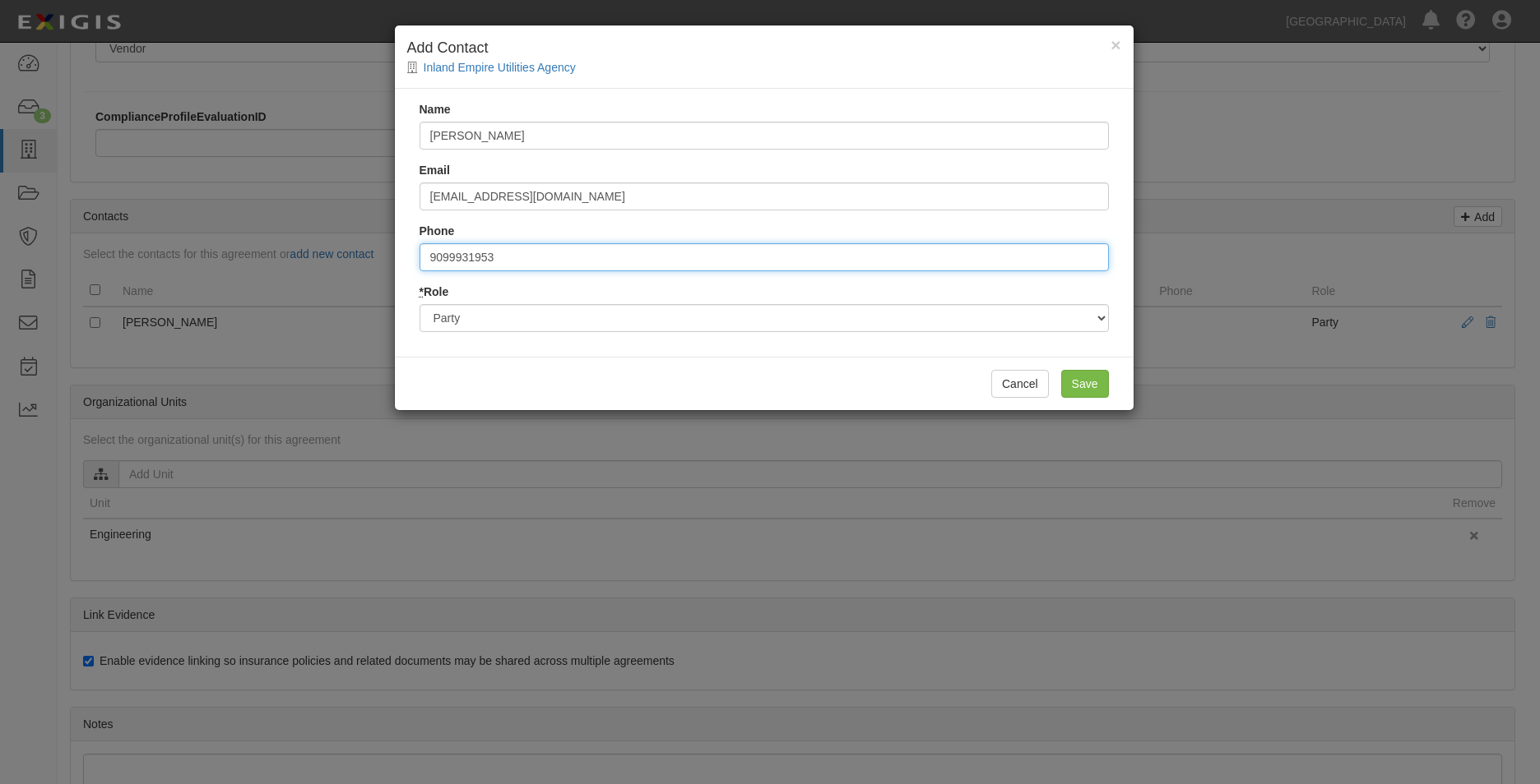
type input "9099931953"
click at [1061, 369] on input "Save" at bounding box center [1085, 383] width 48 height 28
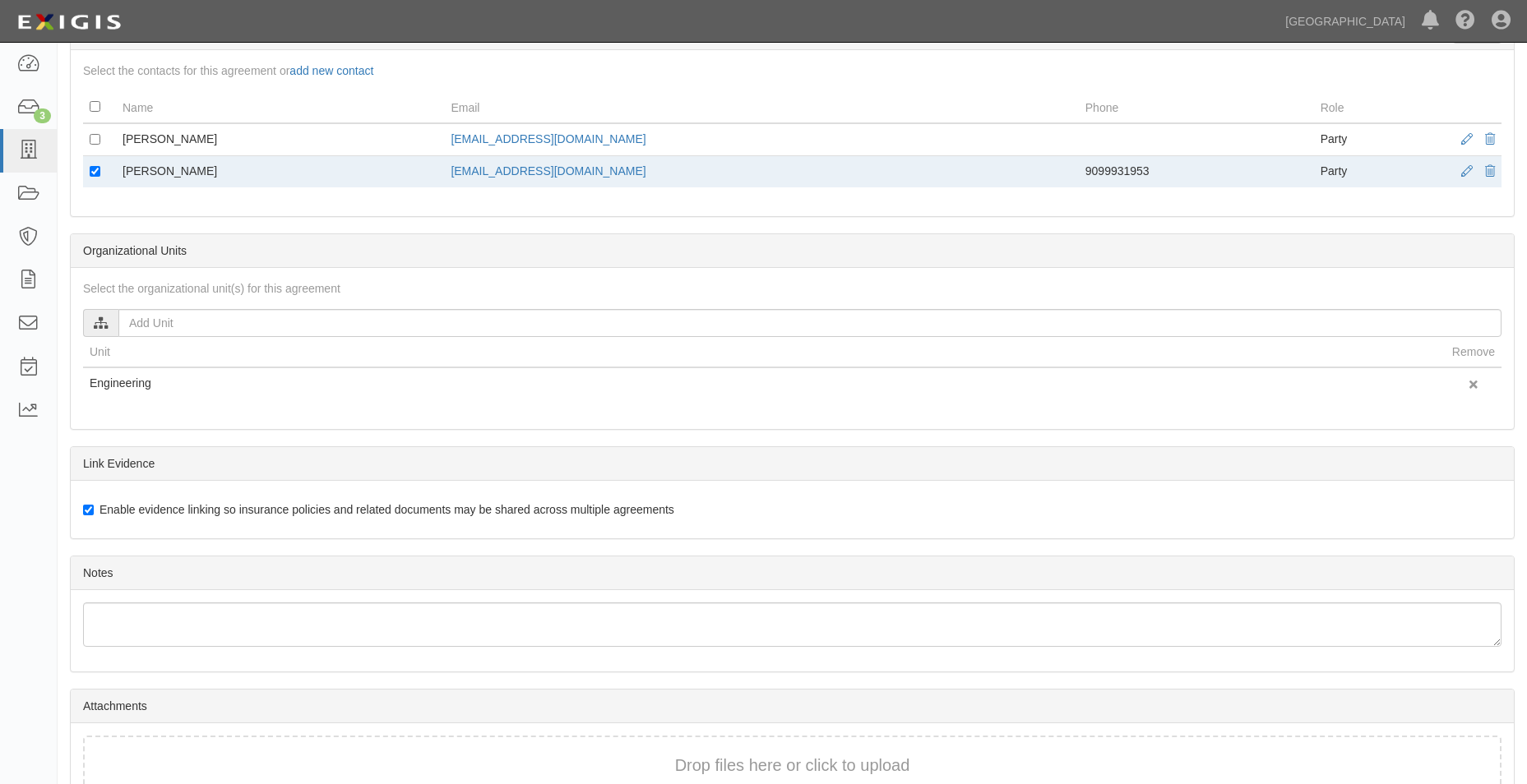
scroll to position [686, 0]
